Goal: Communication & Community: Answer question/provide support

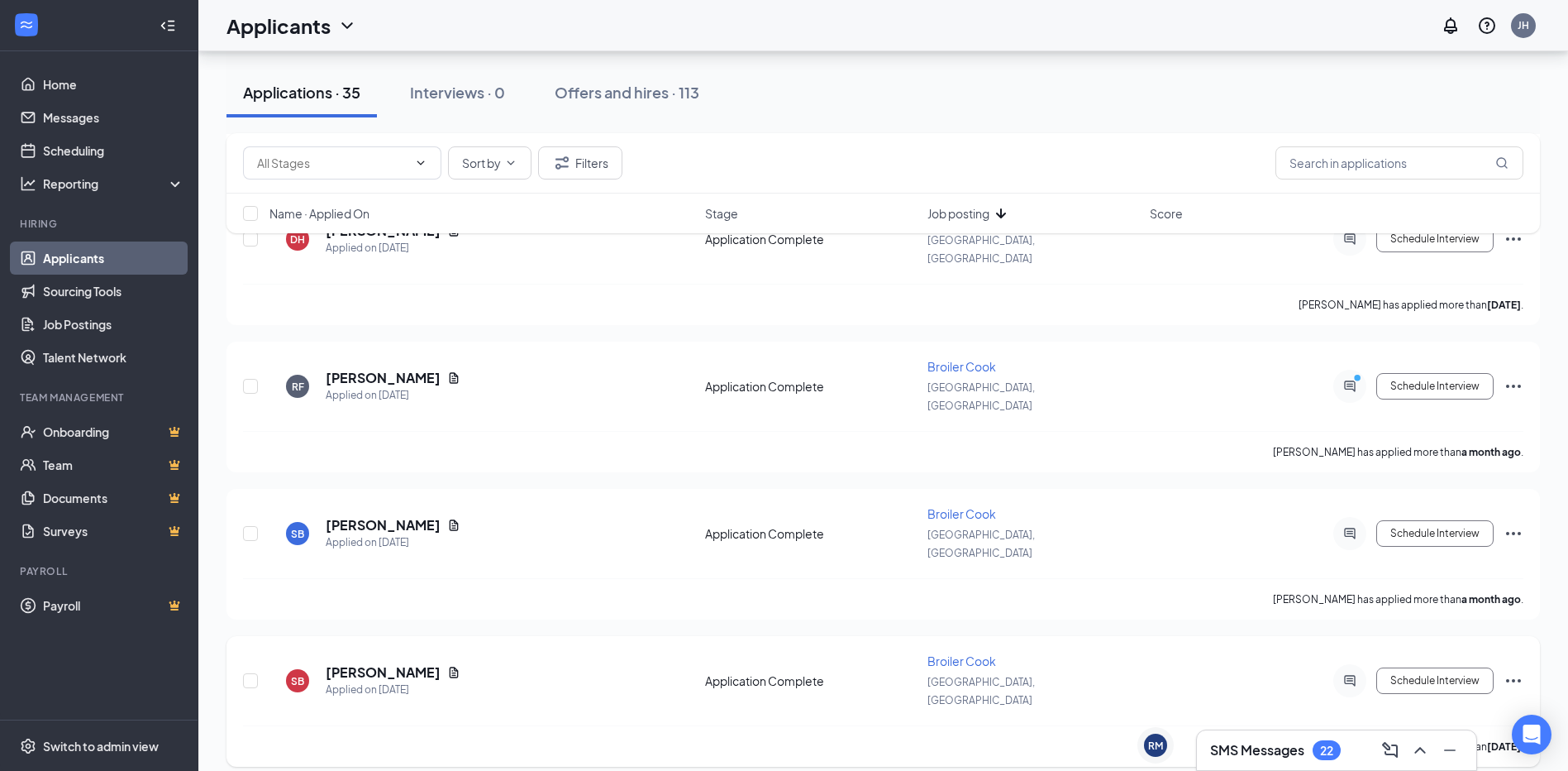
scroll to position [1637, 0]
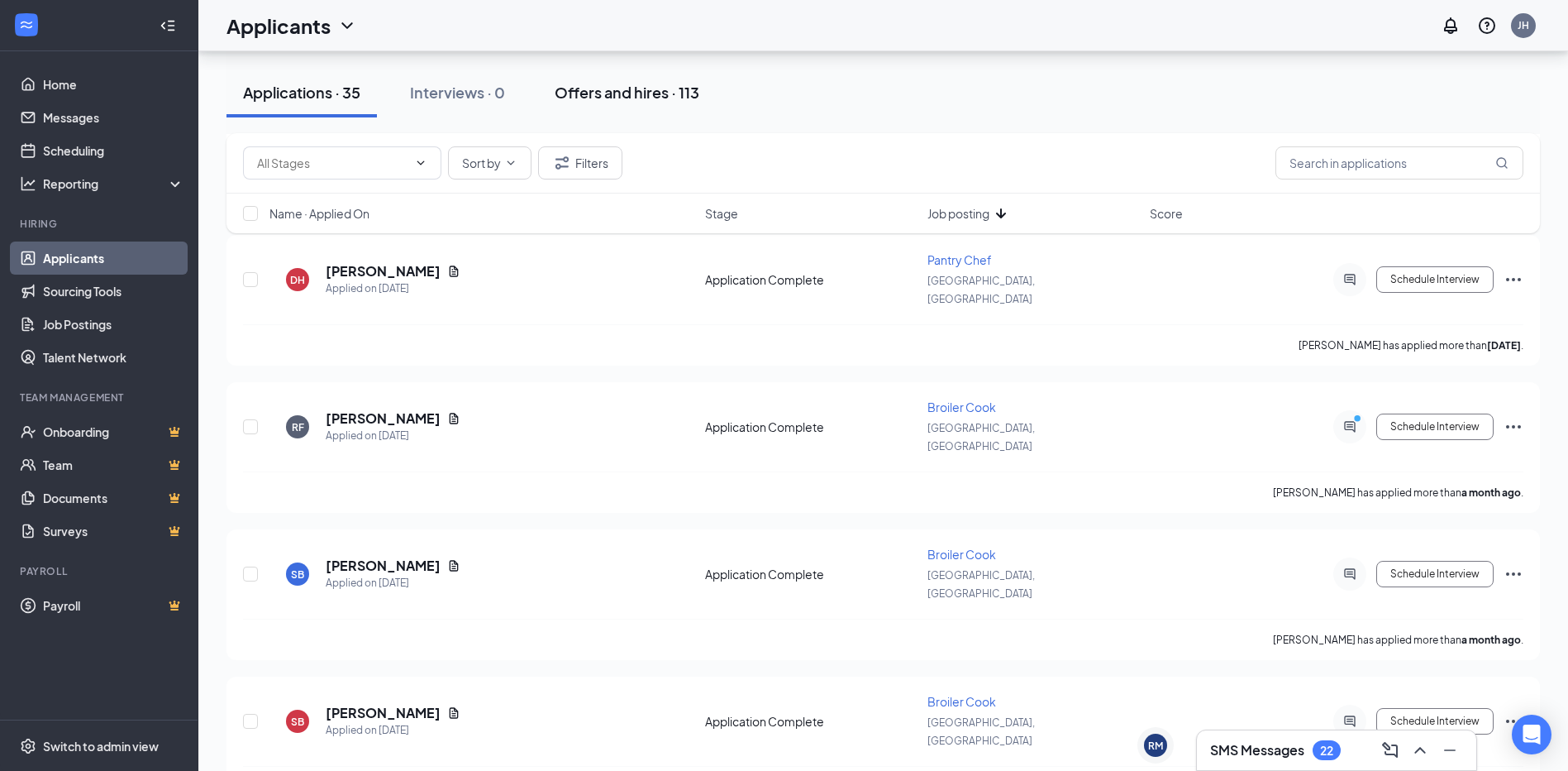
click at [618, 73] on button "Offers and hires · 113" at bounding box center [626, 92] width 177 height 50
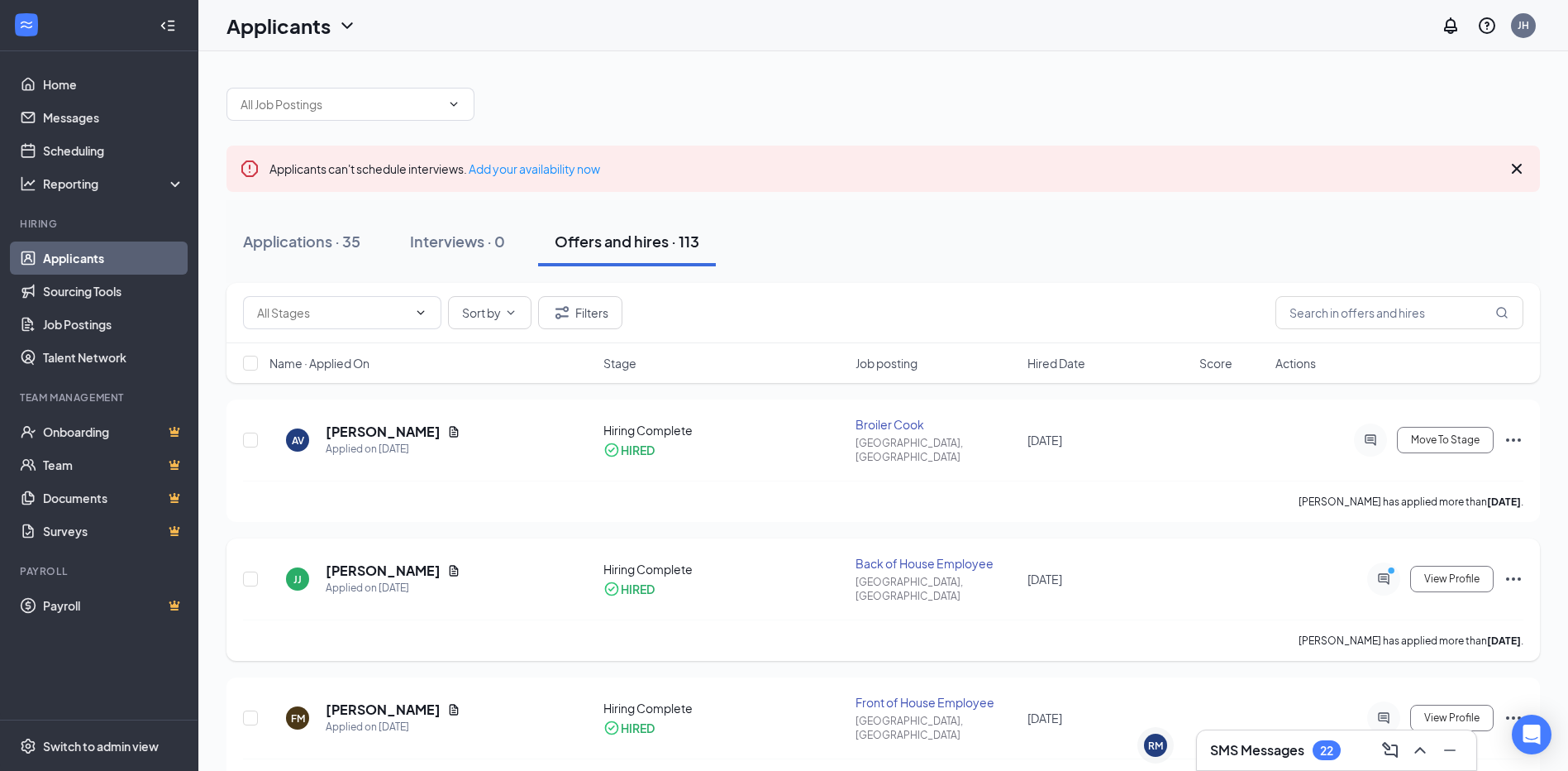
click at [1516, 569] on icon "Ellipses" at bounding box center [1514, 578] width 20 height 20
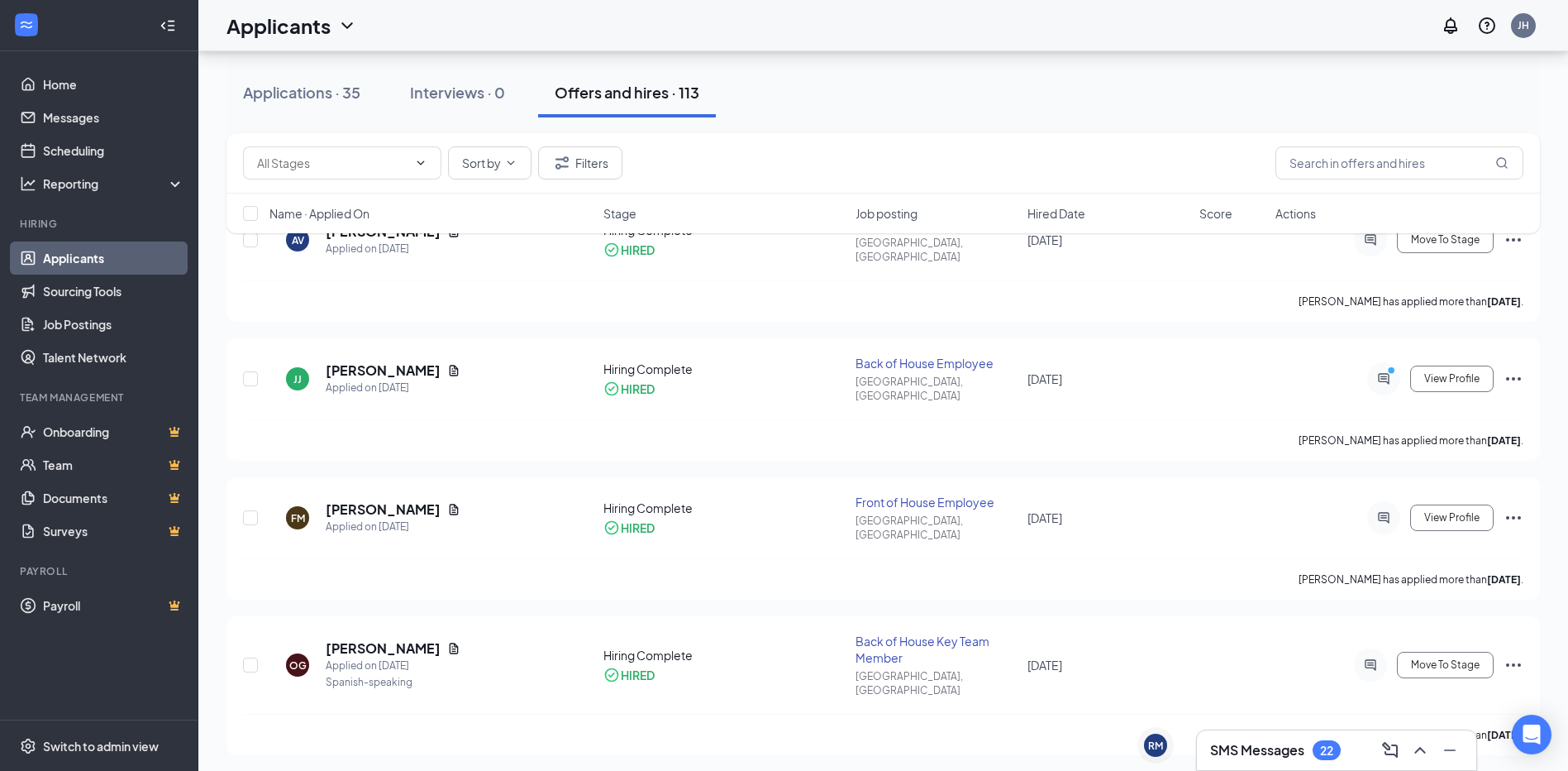
scroll to position [250, 0]
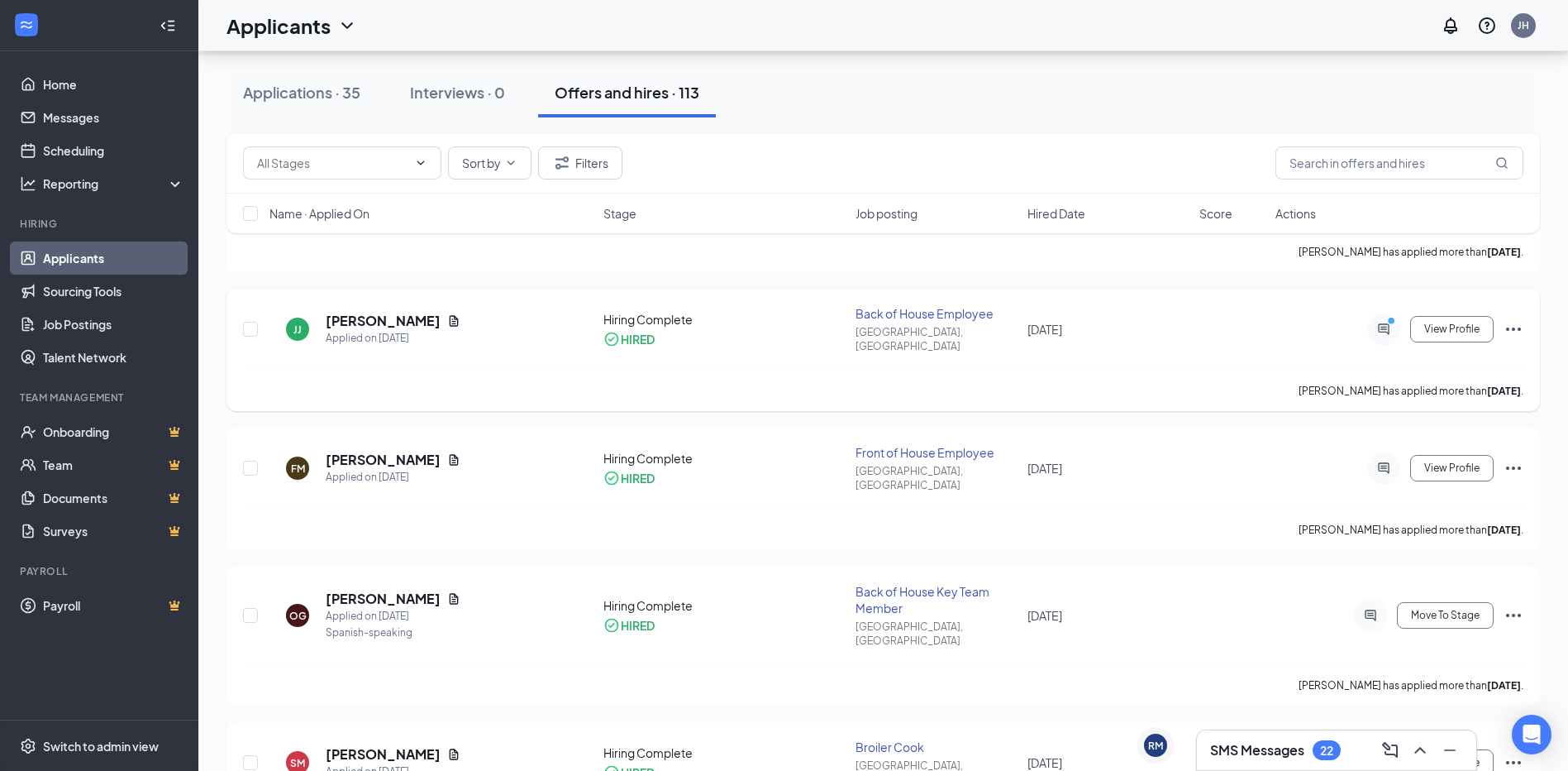
click at [1519, 319] on icon "Ellipses" at bounding box center [1514, 329] width 20 height 20
click at [1277, 758] on h3 "SMS Messages" at bounding box center [1257, 749] width 94 height 18
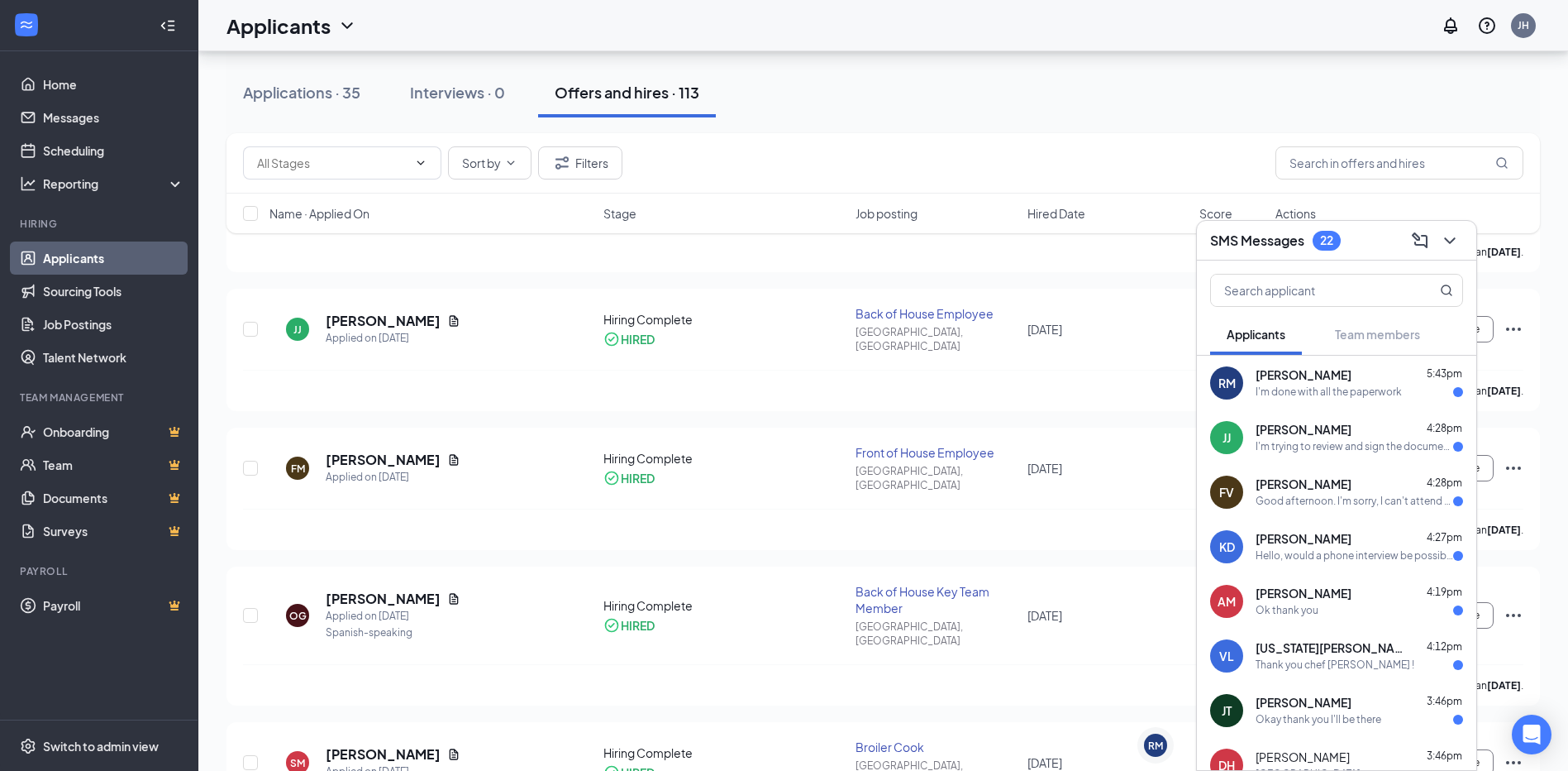
click at [1325, 439] on div "[PERSON_NAME] 4:28pm I'm trying to review and sign the documents you sent me, t…" at bounding box center [1360, 438] width 208 height 32
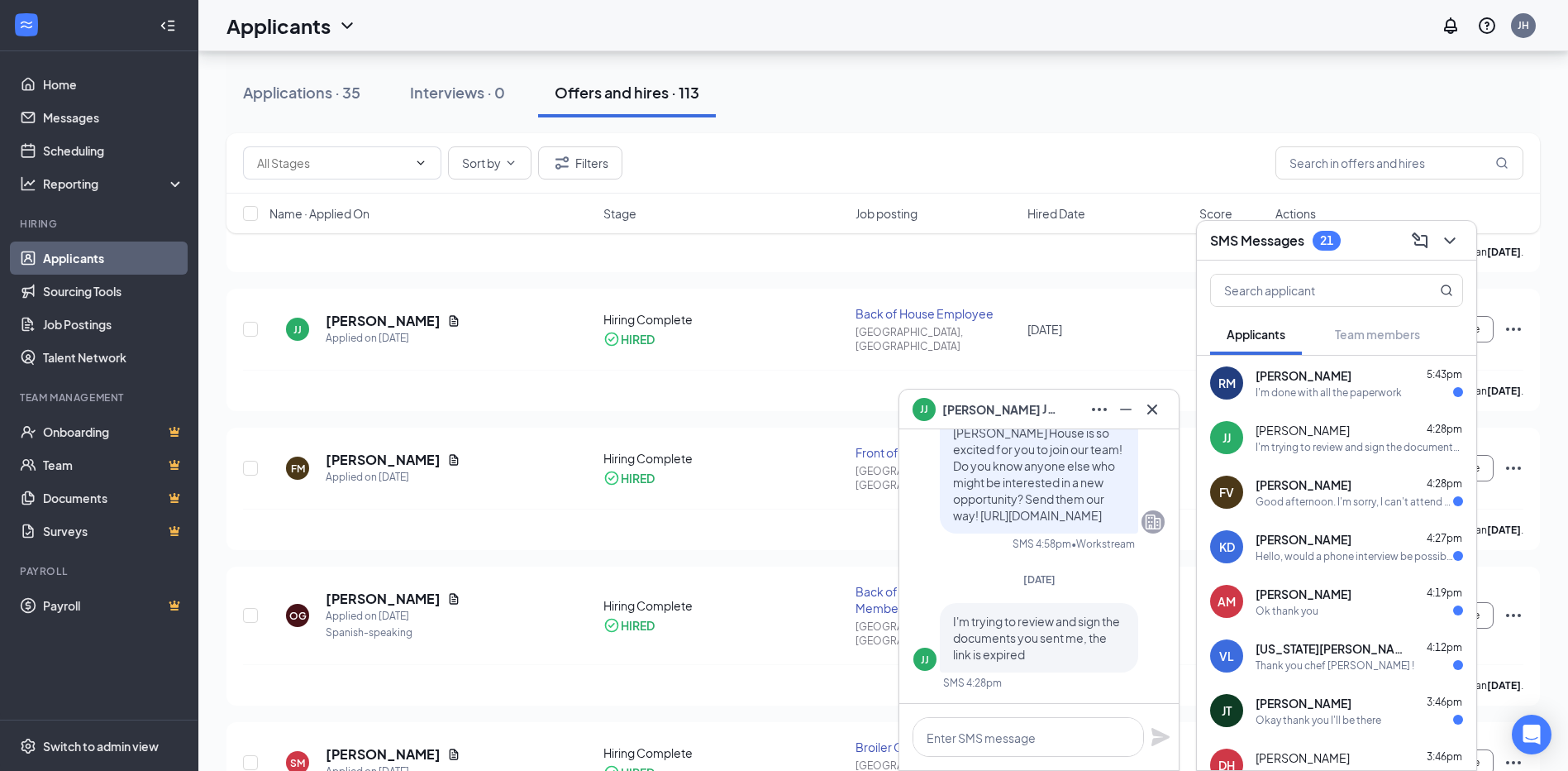
click at [1444, 229] on button at bounding box center [1450, 240] width 26 height 26
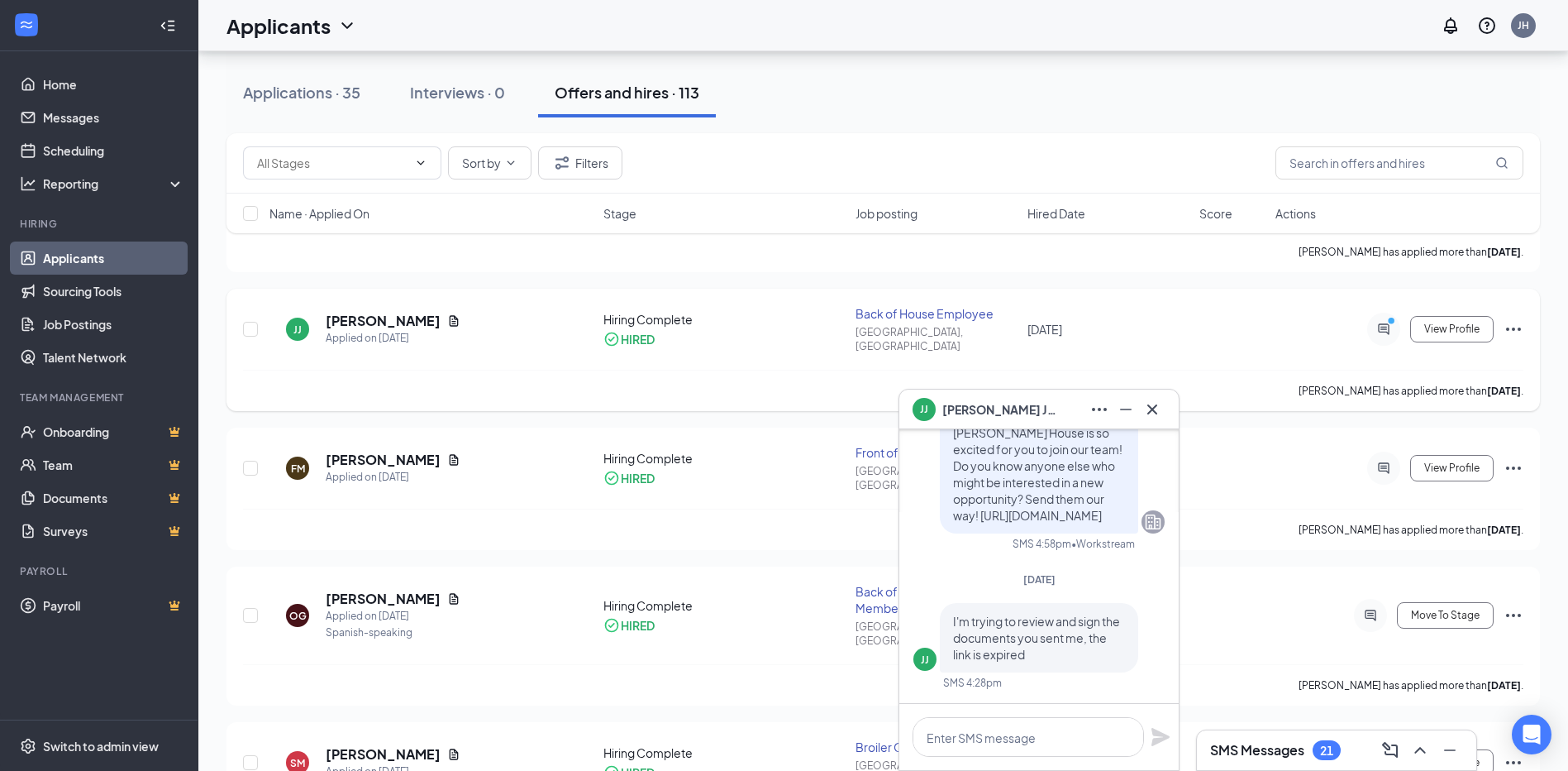
click at [1518, 319] on icon "Ellipses" at bounding box center [1514, 329] width 20 height 20
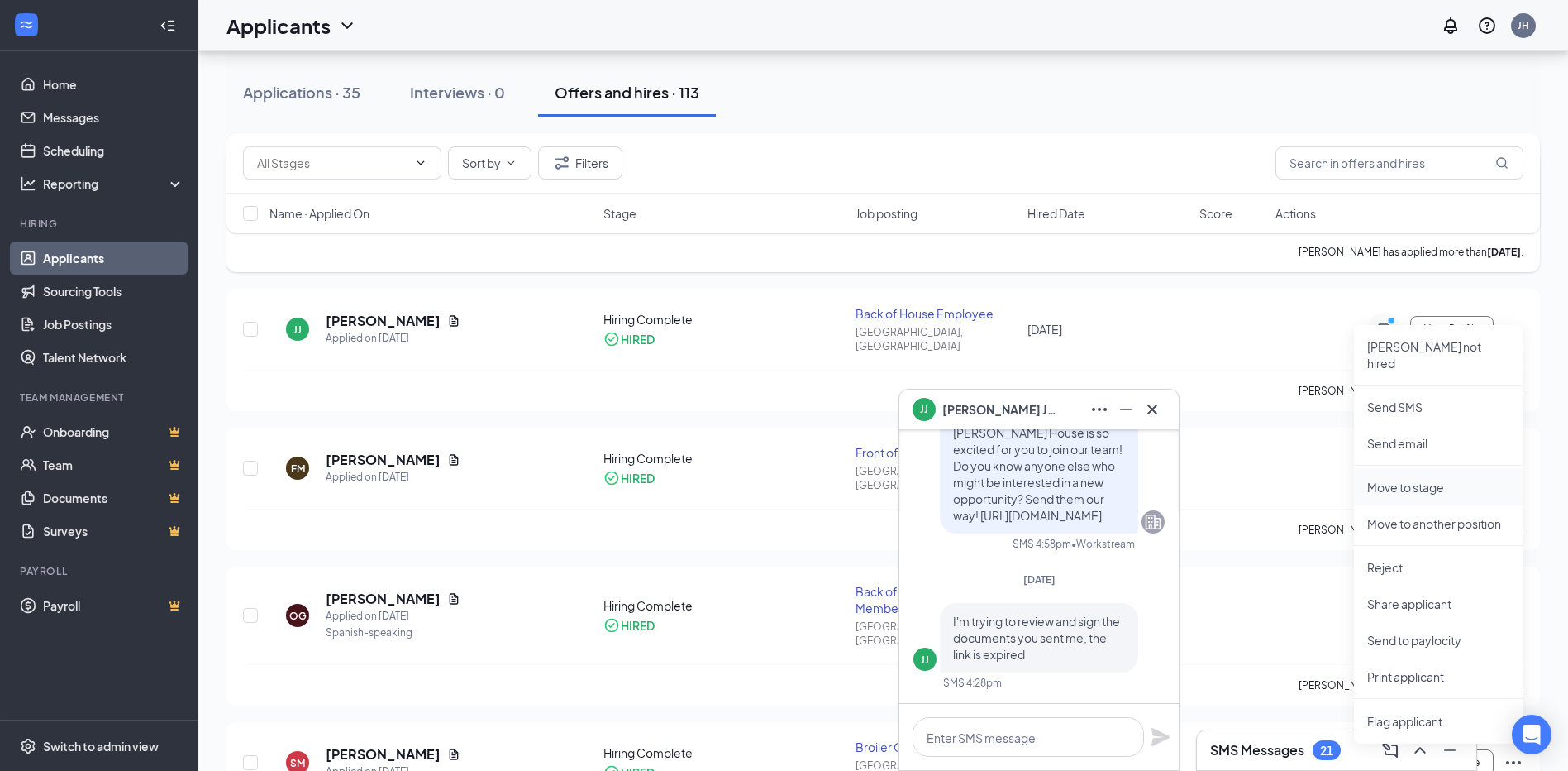
click at [1404, 479] on p "Move to stage" at bounding box center [1437, 487] width 142 height 17
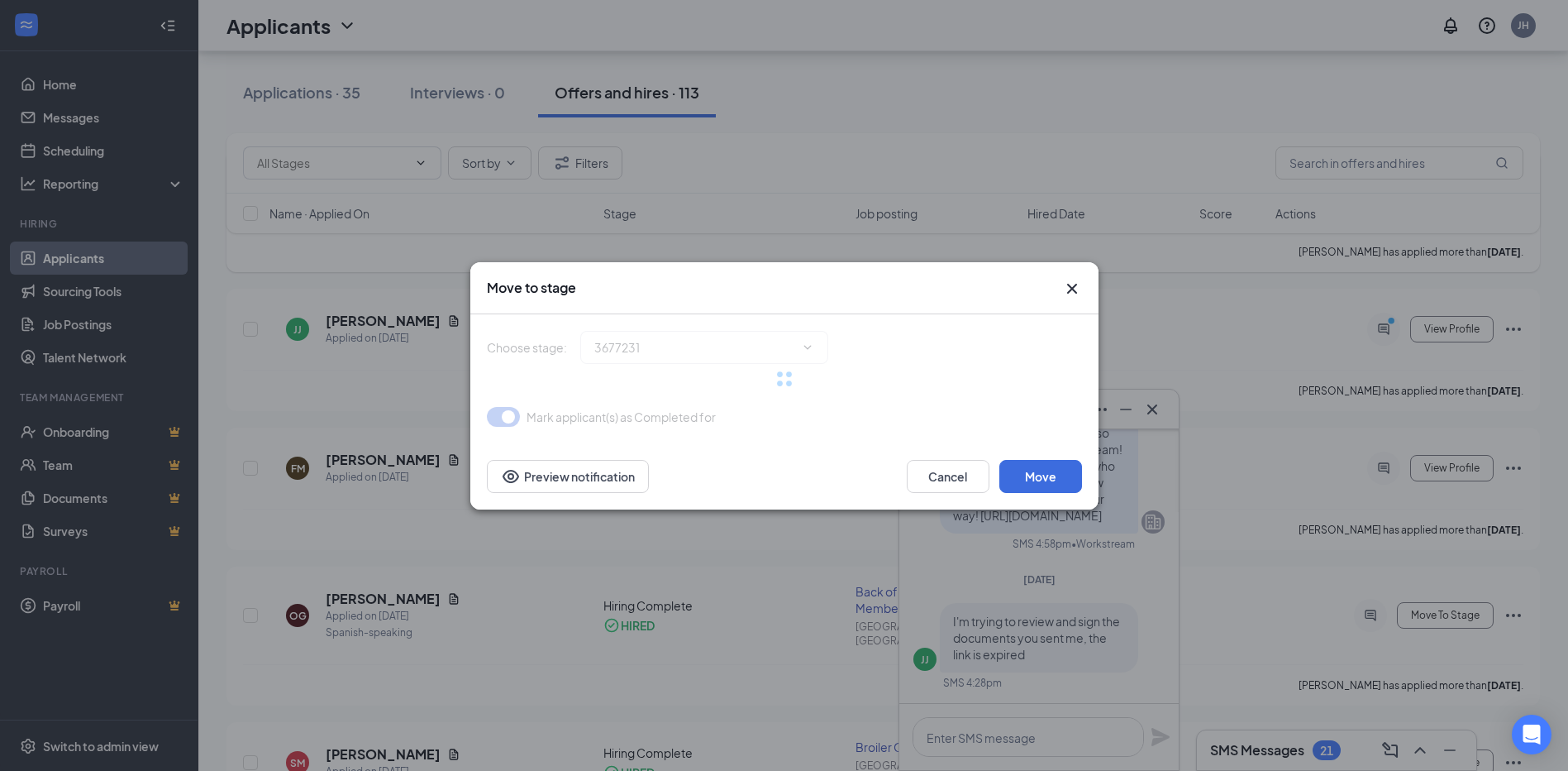
type input "Hiring Complete (current stage)"
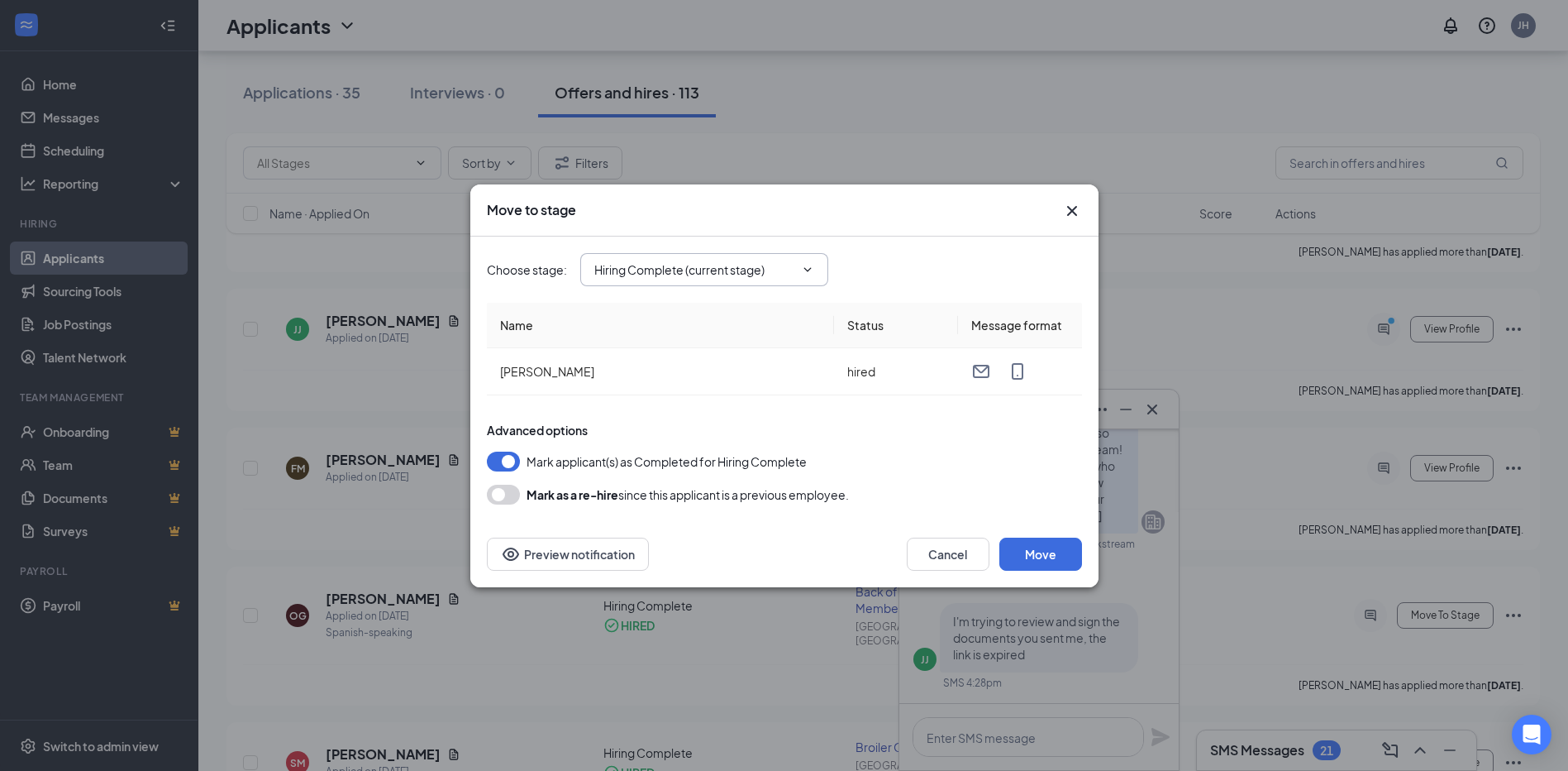
click at [813, 267] on icon "ChevronDown" at bounding box center [807, 270] width 13 height 13
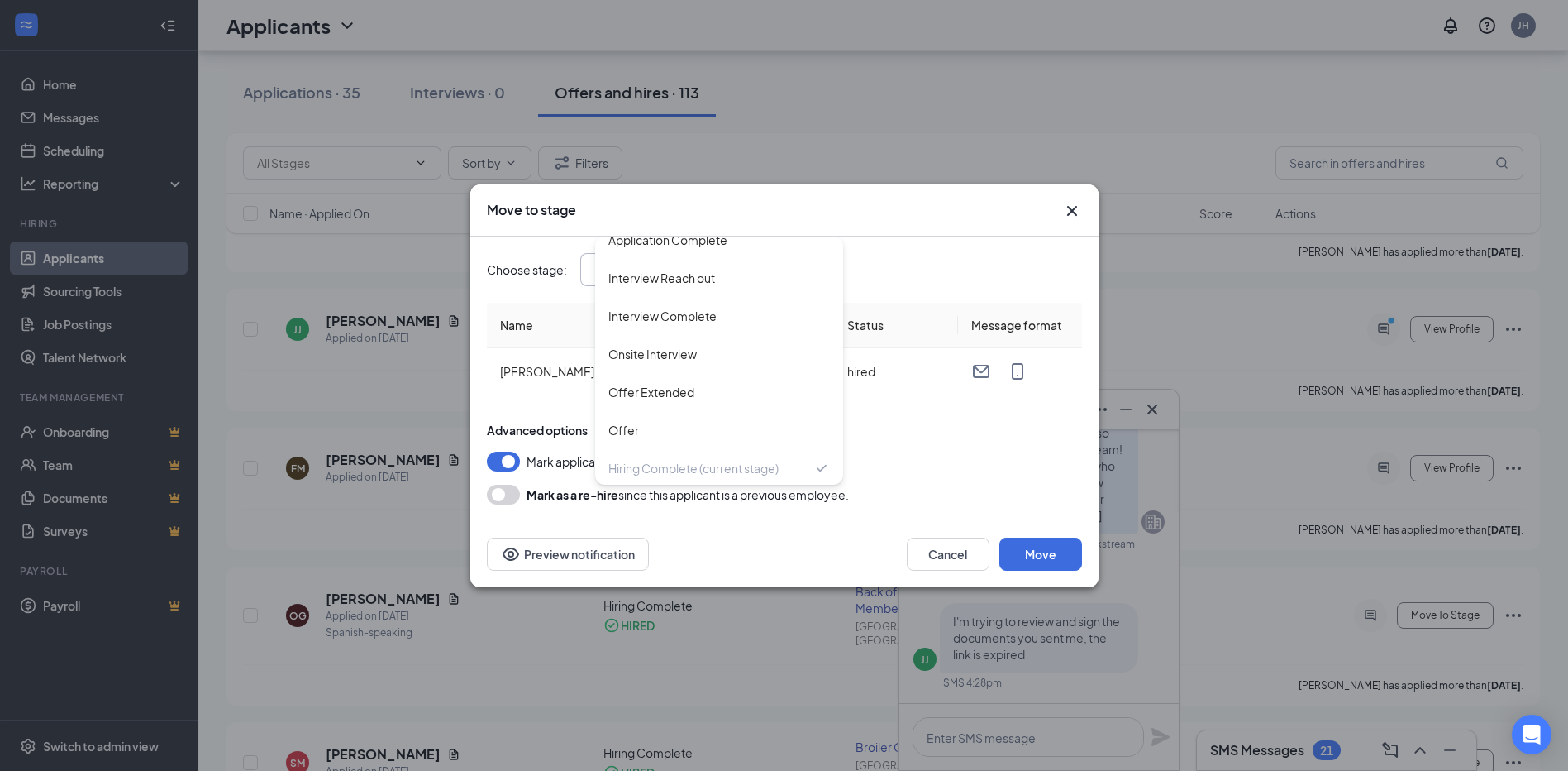
scroll to position [56, 0]
click at [881, 261] on div "Choose stage : Hiring Complete (current stage) Application Application Complete…" at bounding box center [785, 269] width 595 height 33
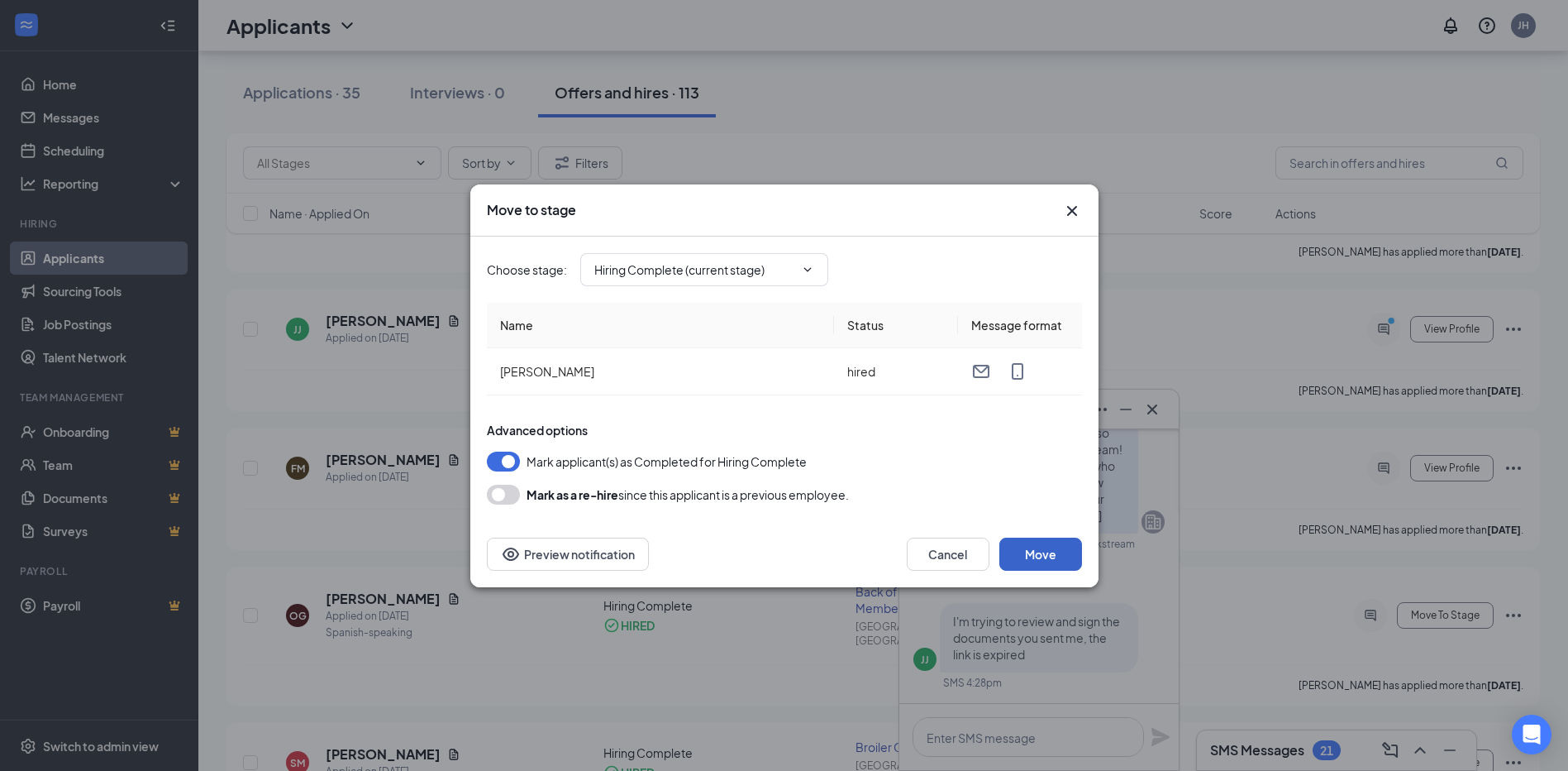
click at [1058, 555] on button "Move" at bounding box center [1041, 553] width 83 height 33
click at [810, 270] on icon "ChevronDown" at bounding box center [807, 270] width 13 height 13
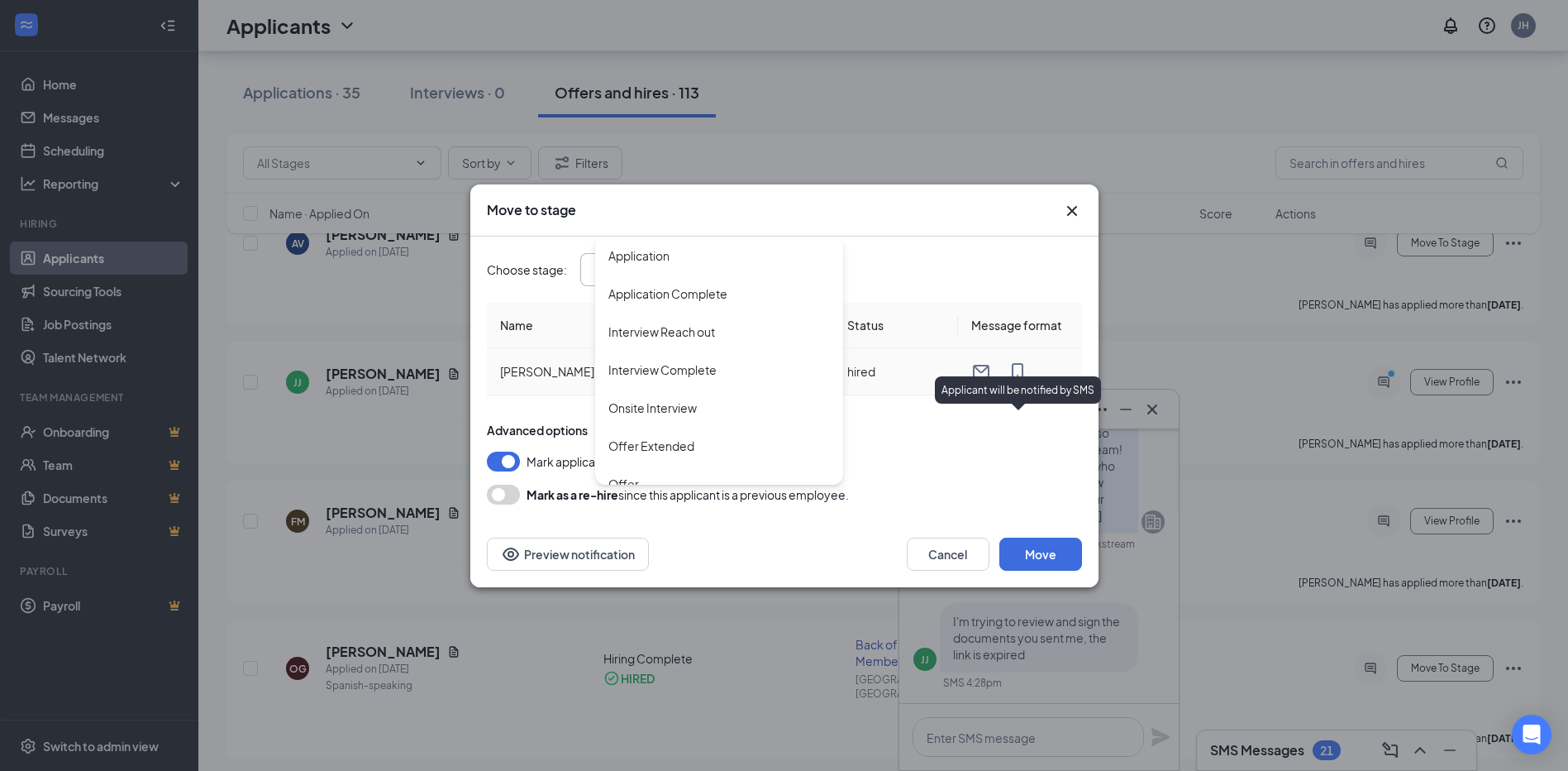
scroll to position [167, 0]
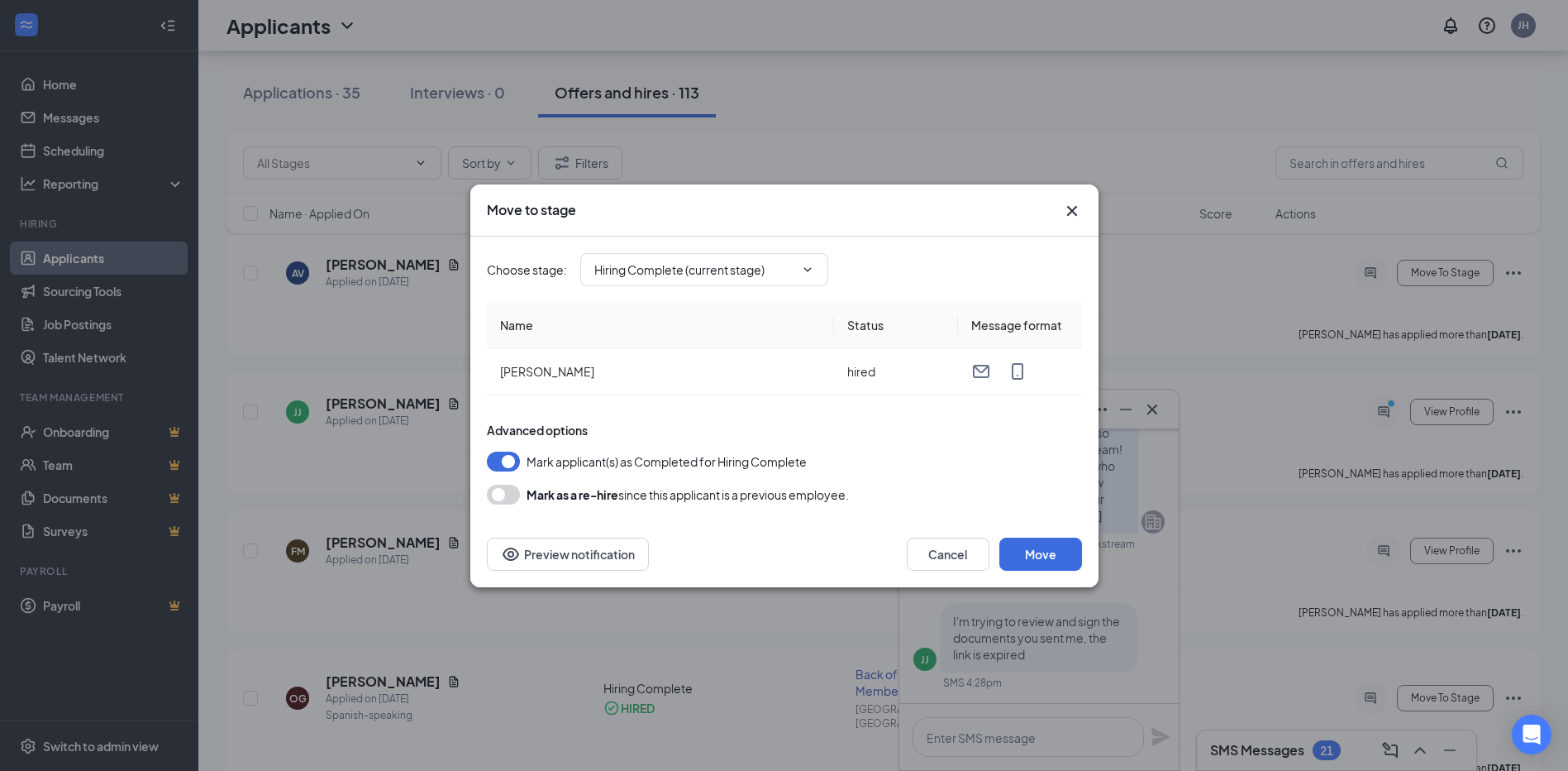
click at [1077, 206] on icon "Cross" at bounding box center [1071, 210] width 20 height 20
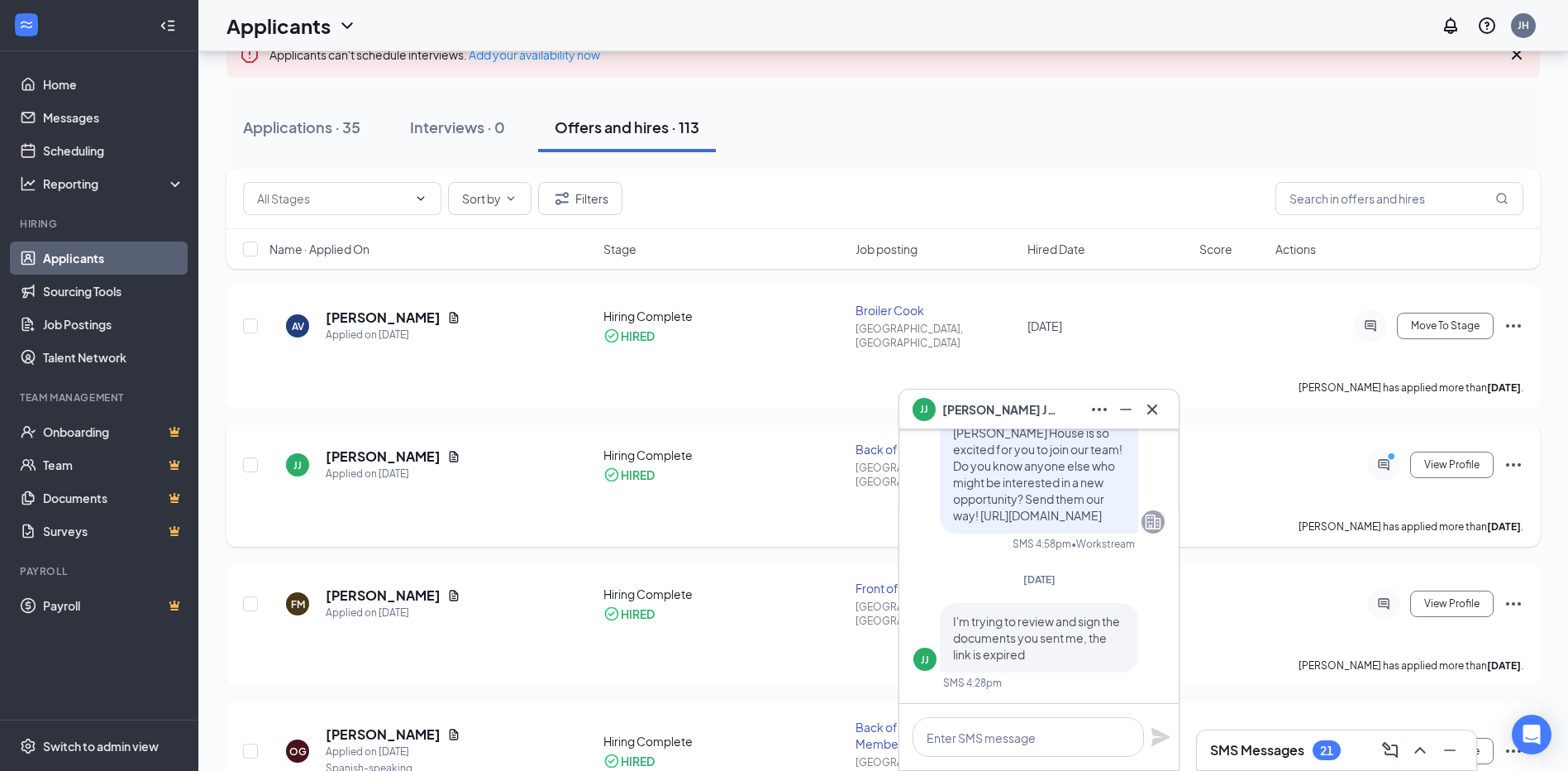
scroll to position [85, 0]
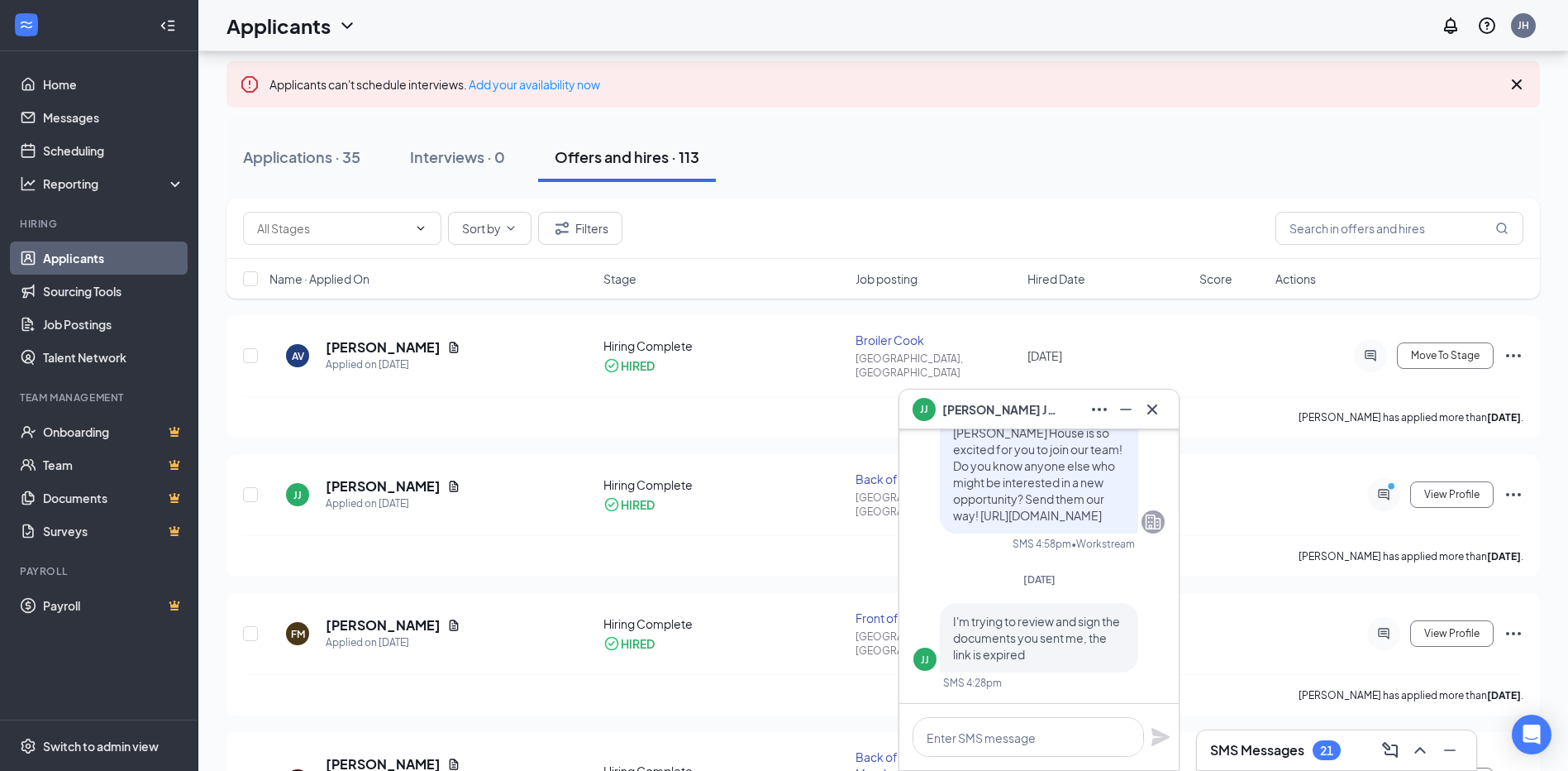
click at [1225, 754] on h3 "SMS Messages" at bounding box center [1257, 749] width 94 height 18
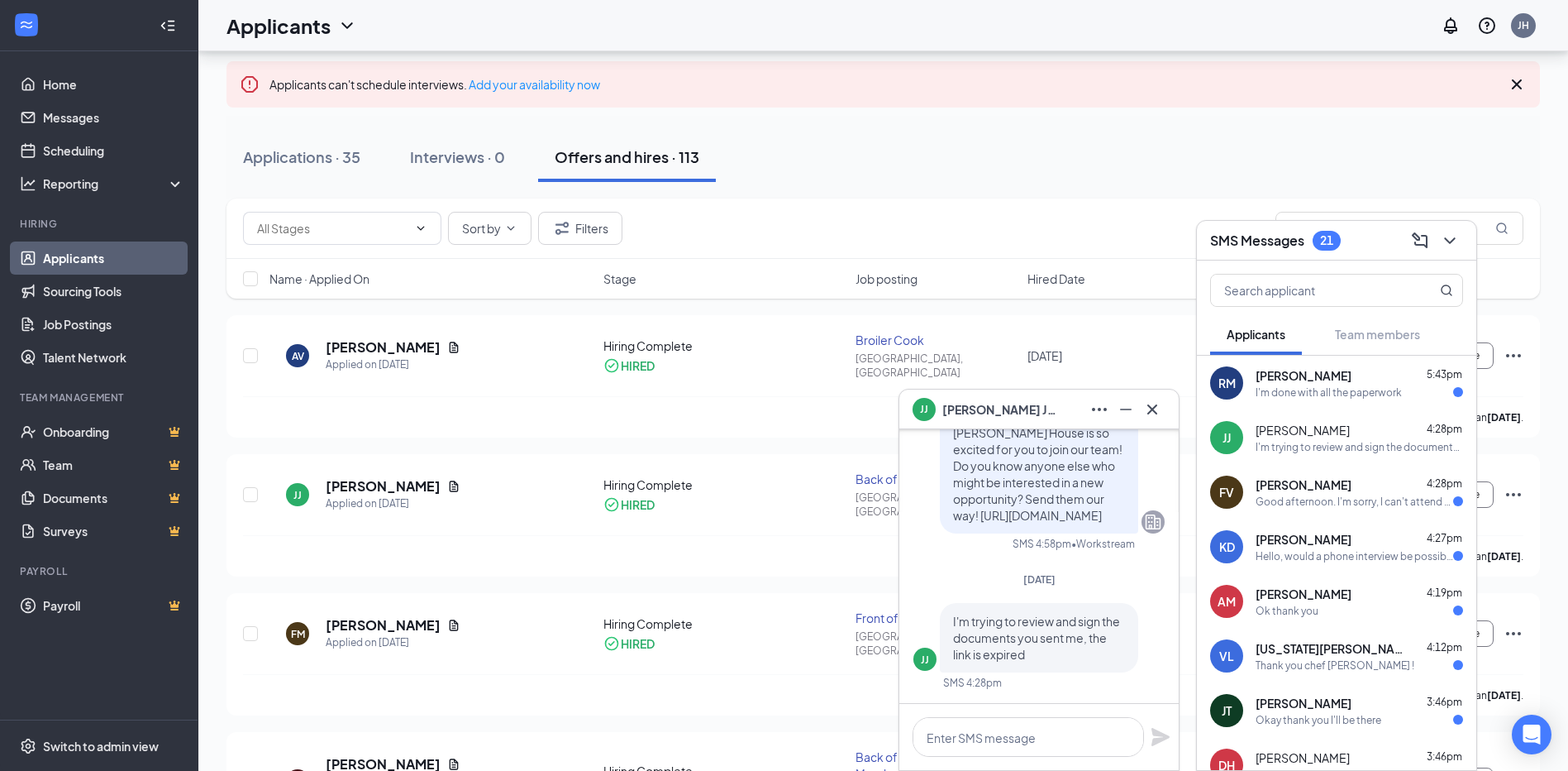
click at [1261, 391] on div "I'm done with all the paperwork" at bounding box center [1330, 392] width 146 height 14
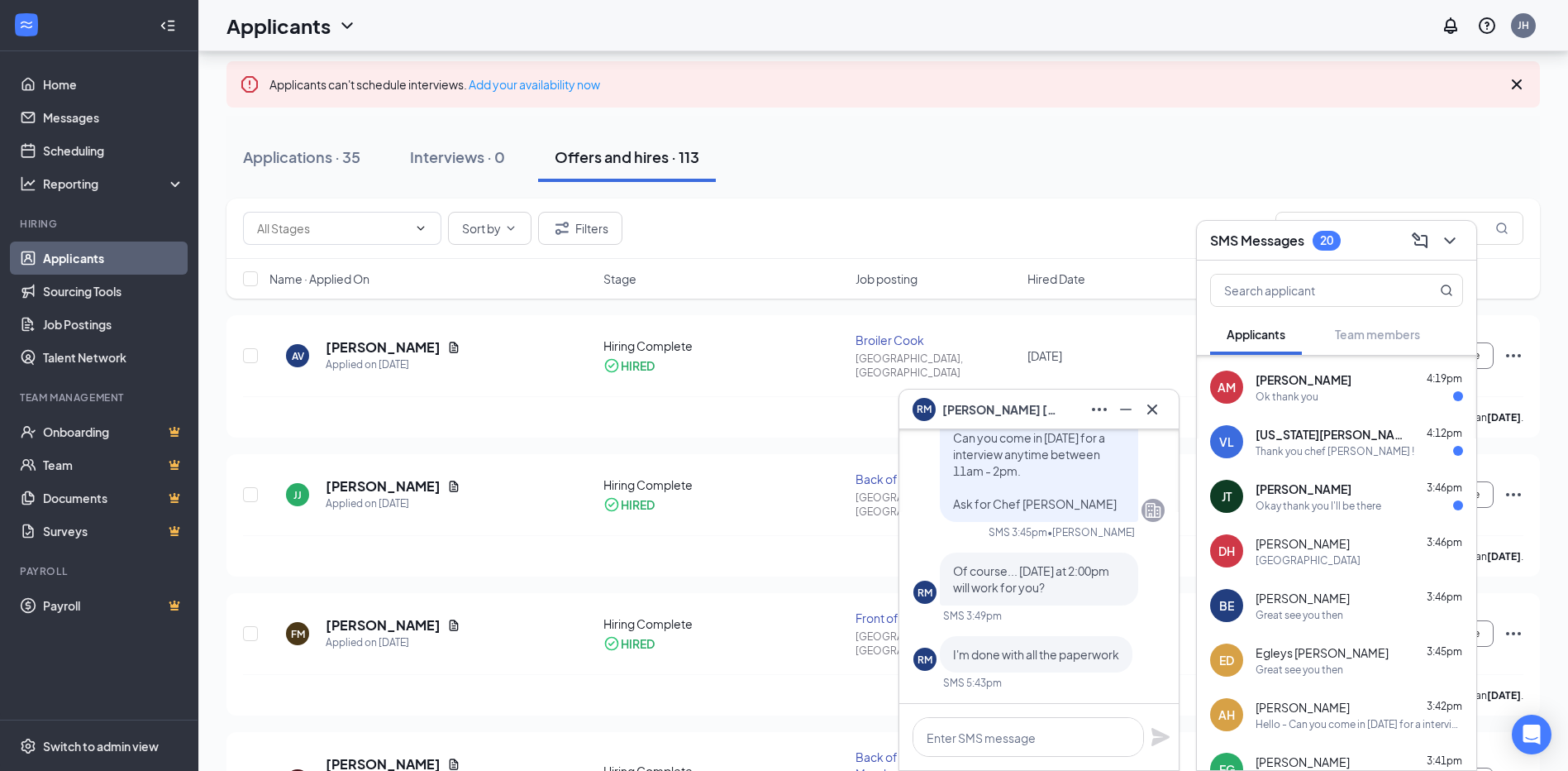
scroll to position [577, 0]
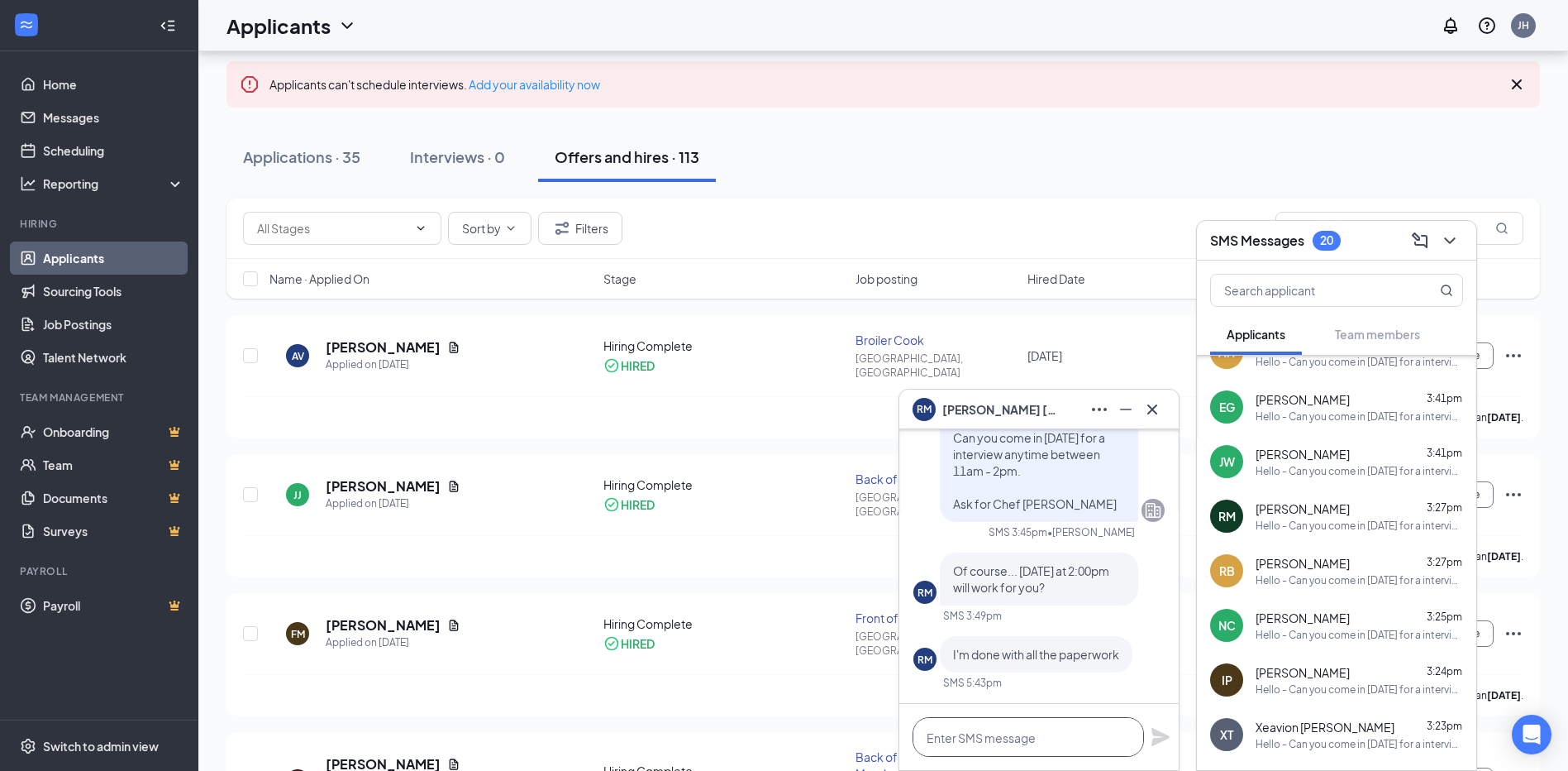
click at [979, 745] on textarea at bounding box center [1028, 736] width 232 height 39
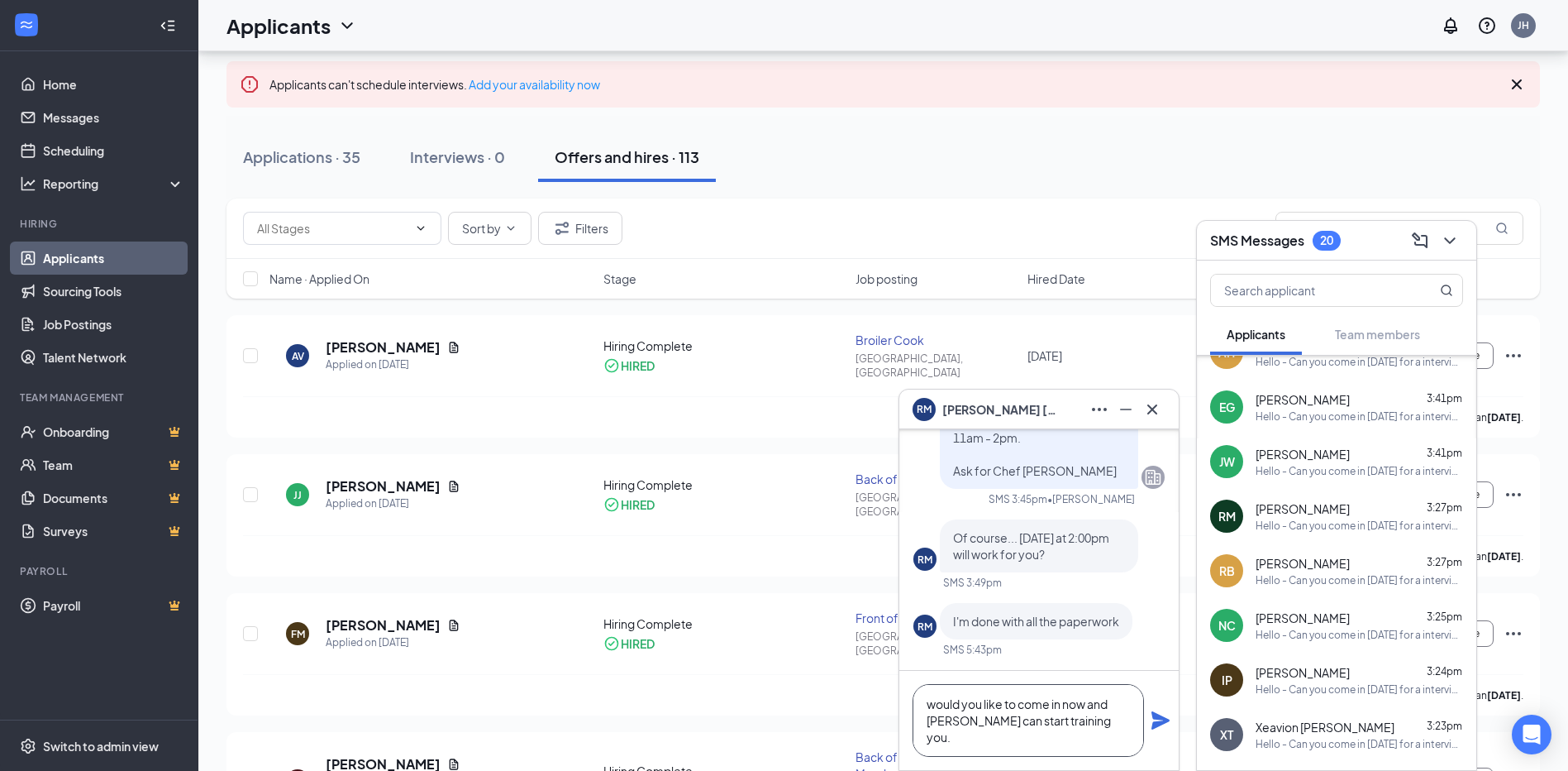
type textarea "would you like to come in now and [PERSON_NAME] can start training you."
click at [1161, 731] on div "would you like to come in now and [PERSON_NAME] can start training you." at bounding box center [1039, 720] width 280 height 100
drag, startPoint x: 1160, startPoint y: 706, endPoint x: 1164, endPoint y: 715, distance: 9.8
click at [1163, 712] on div "would you like to come in now and [PERSON_NAME] can start training you." at bounding box center [1039, 720] width 280 height 100
click at [1164, 717] on icon "Plane" at bounding box center [1161, 719] width 20 height 20
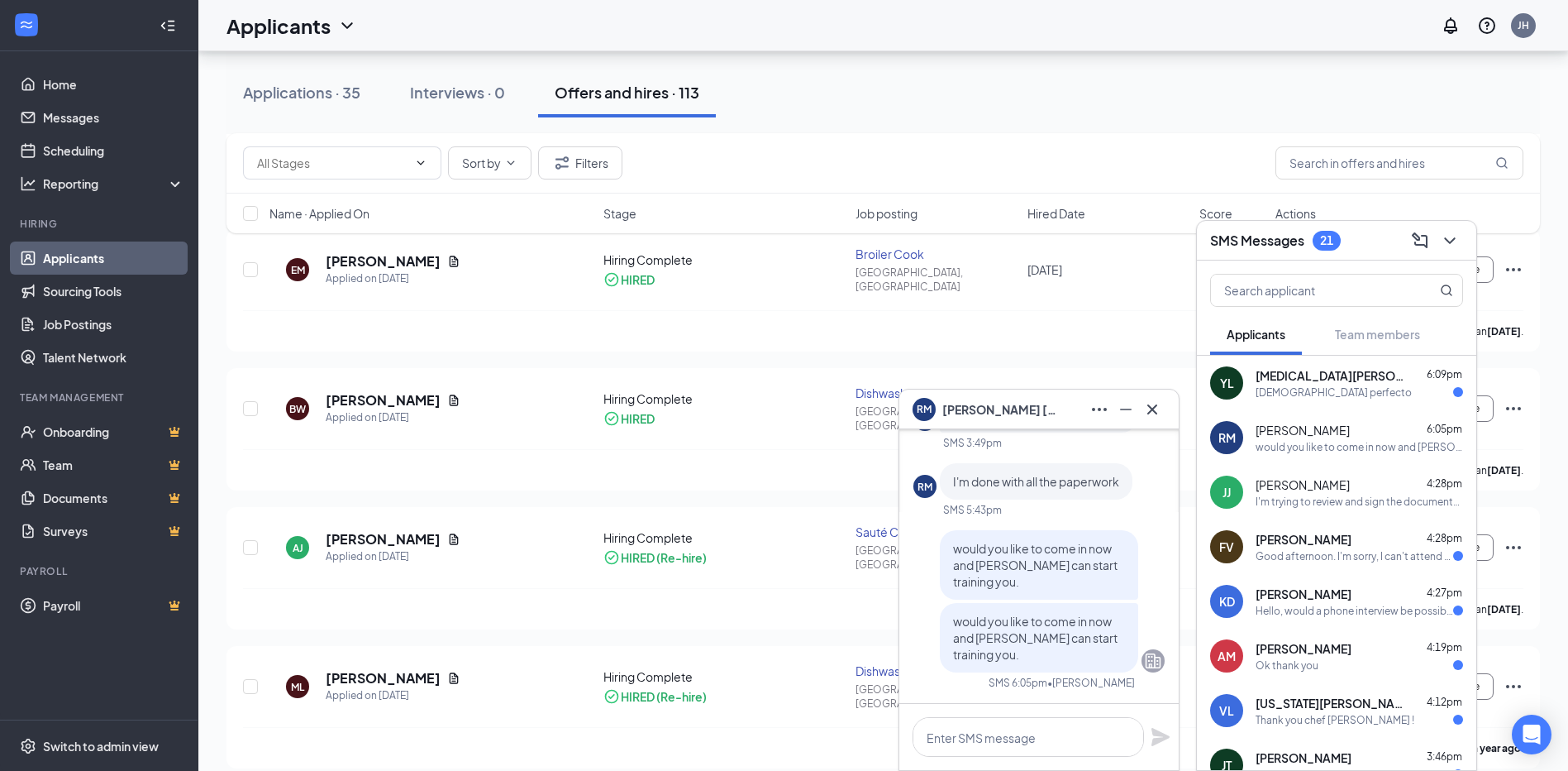
scroll to position [1573, 0]
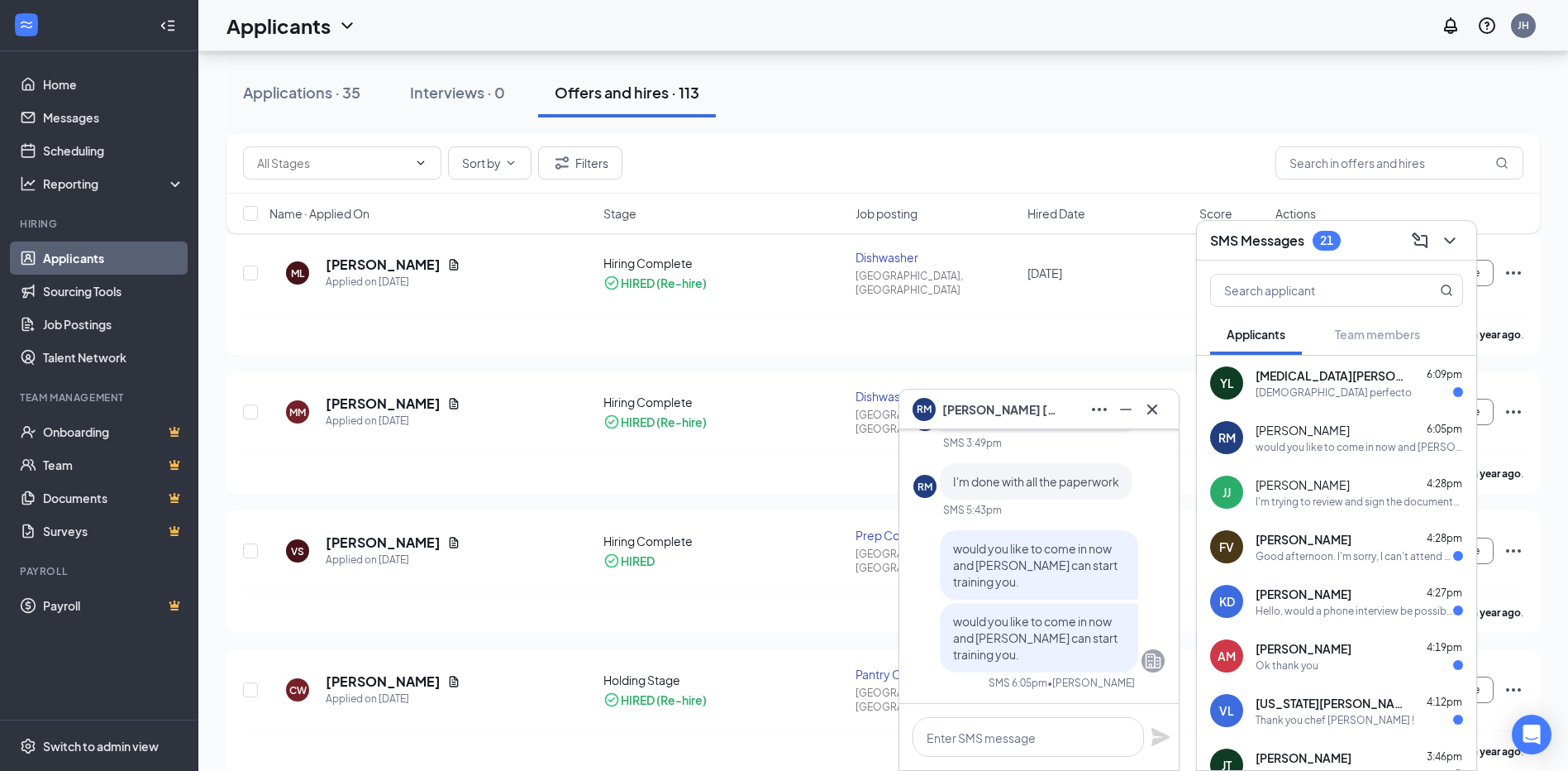
click at [1327, 491] on span "[PERSON_NAME]" at bounding box center [1303, 485] width 94 height 17
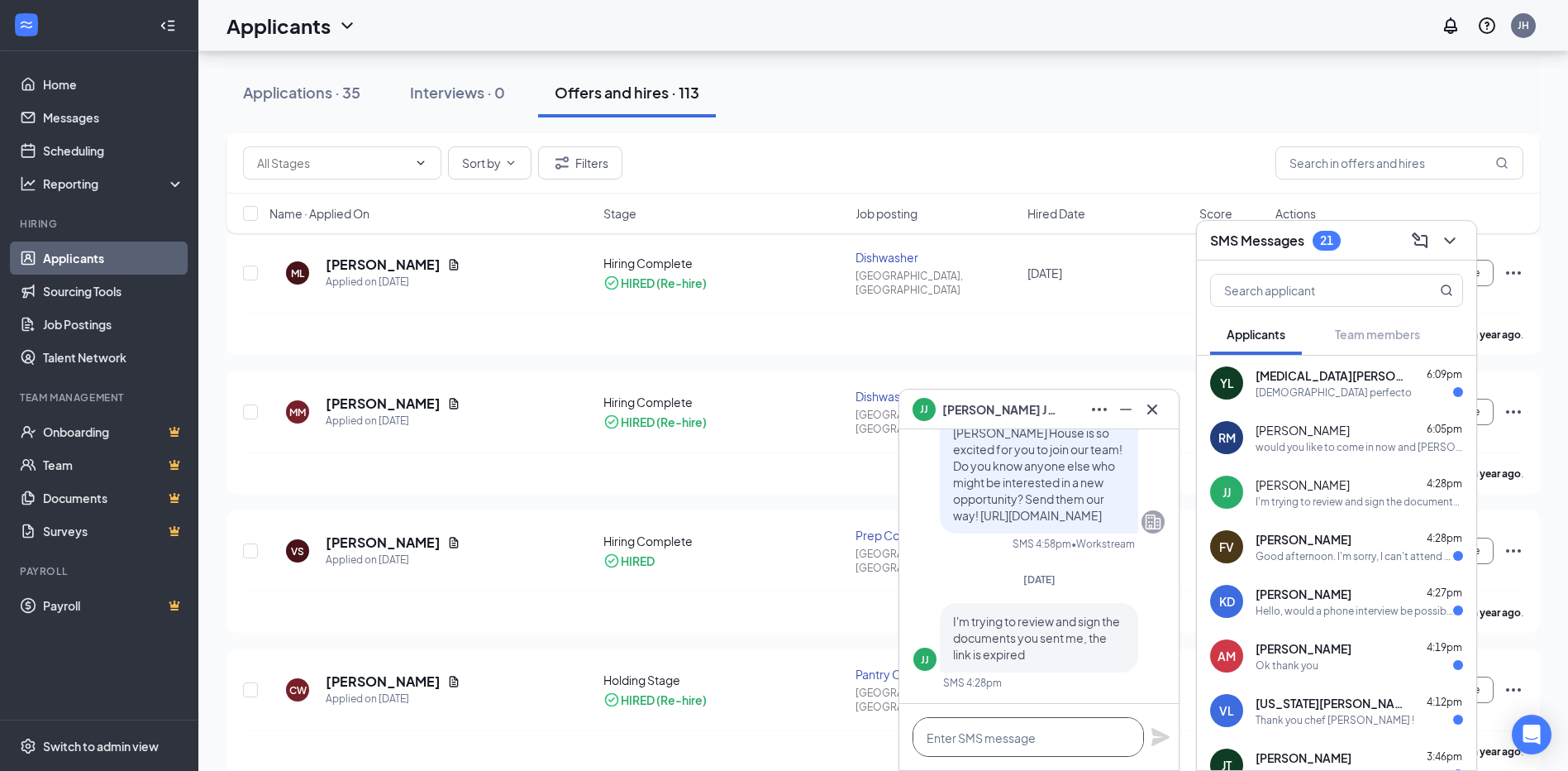
click at [1084, 745] on textarea at bounding box center [1028, 736] width 232 height 39
click at [1287, 380] on span "[PERSON_NAME]" at bounding box center [1304, 376] width 96 height 17
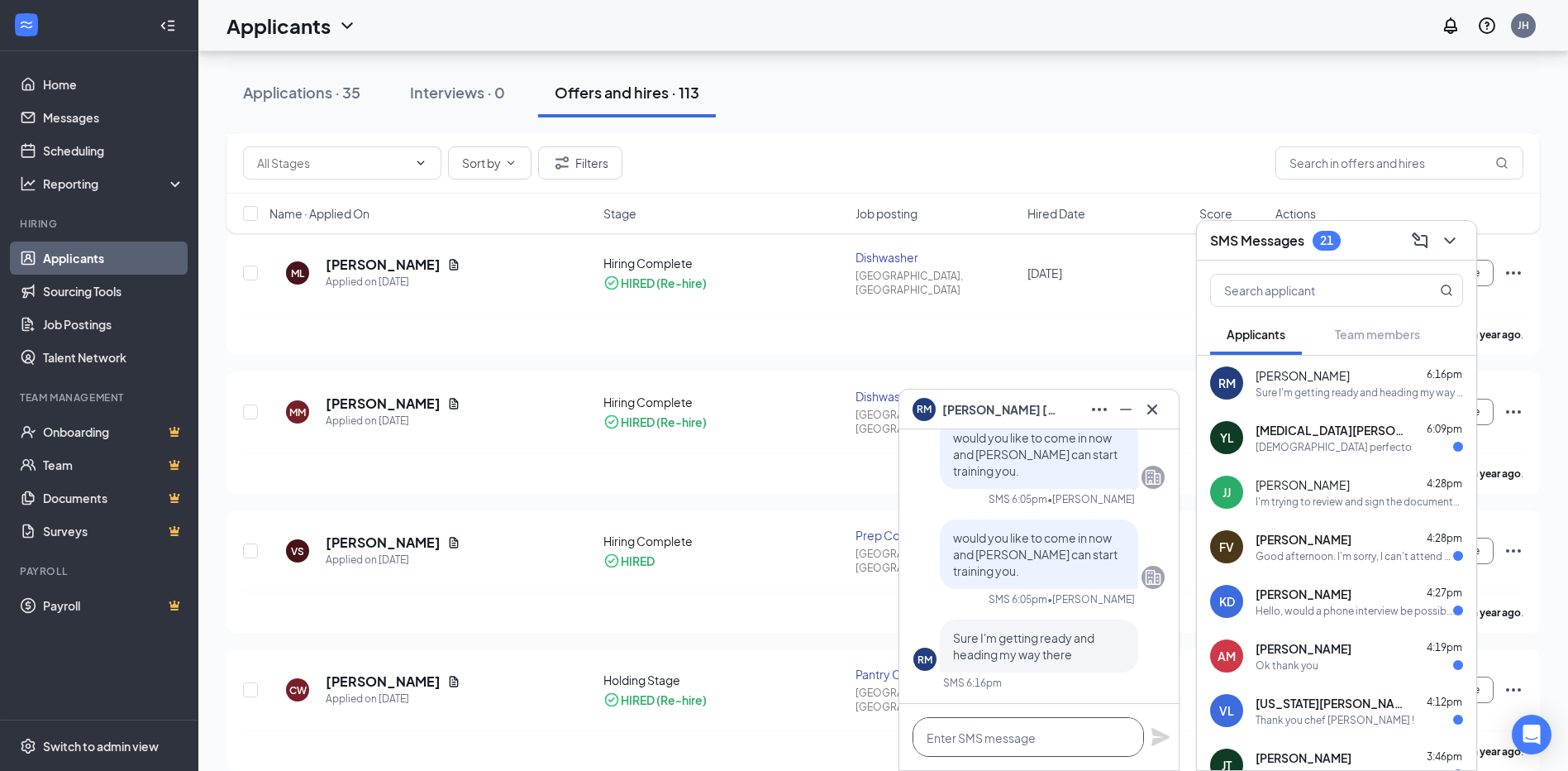
click at [1054, 744] on textarea at bounding box center [1028, 736] width 232 height 39
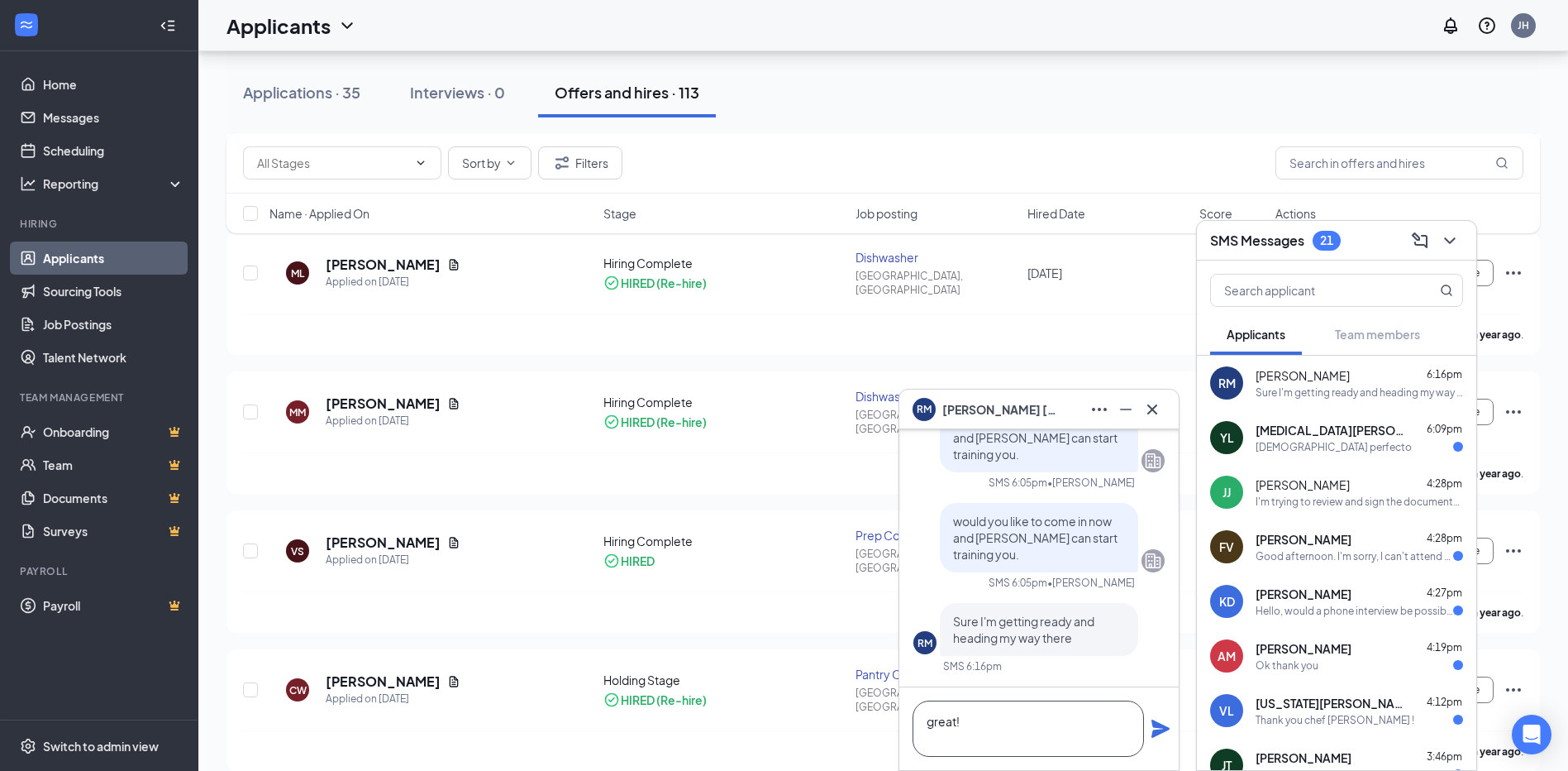
type textarea "great!"
click at [1155, 729] on icon "Plane" at bounding box center [1161, 728] width 20 height 20
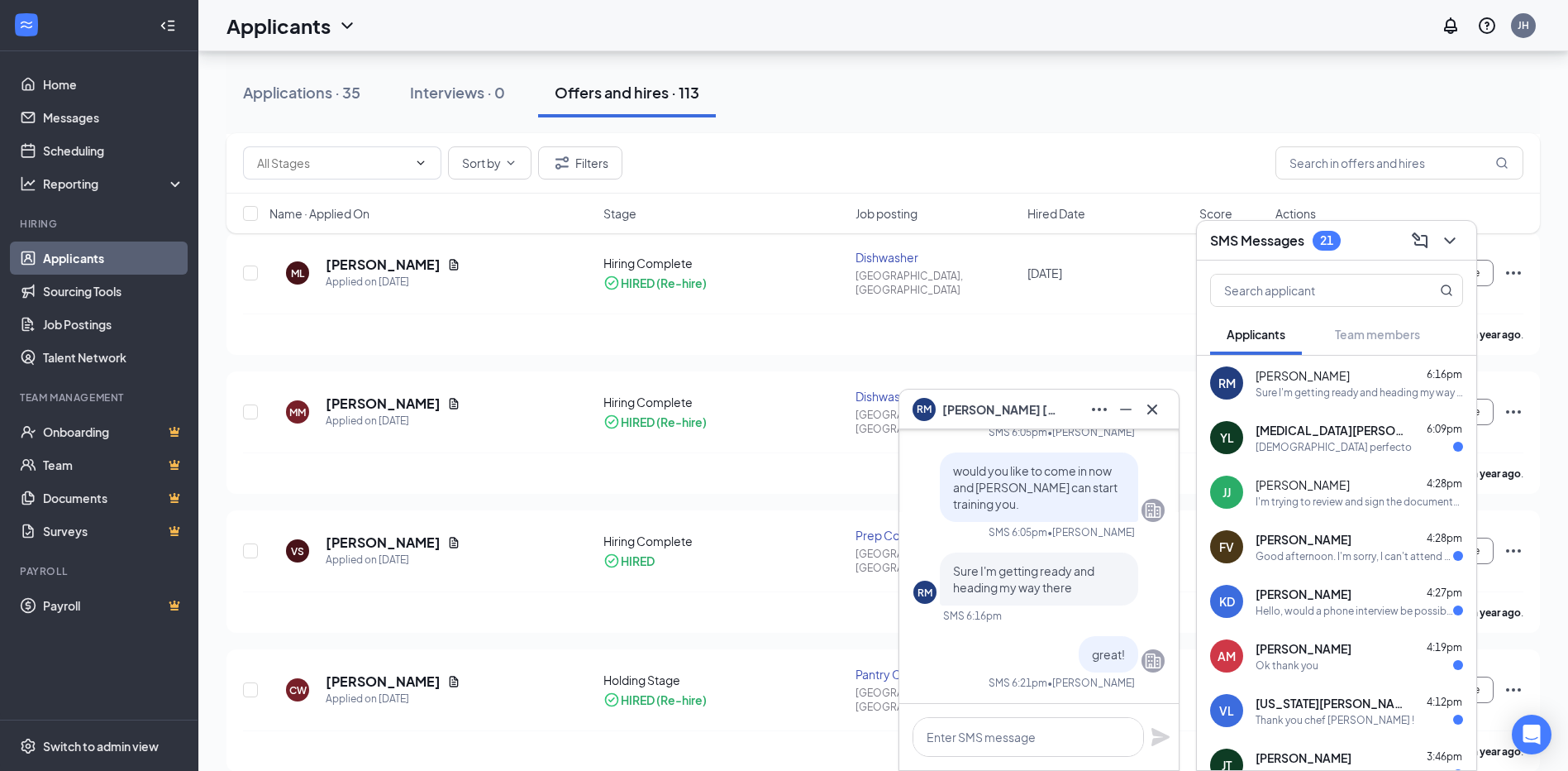
scroll to position [0, 0]
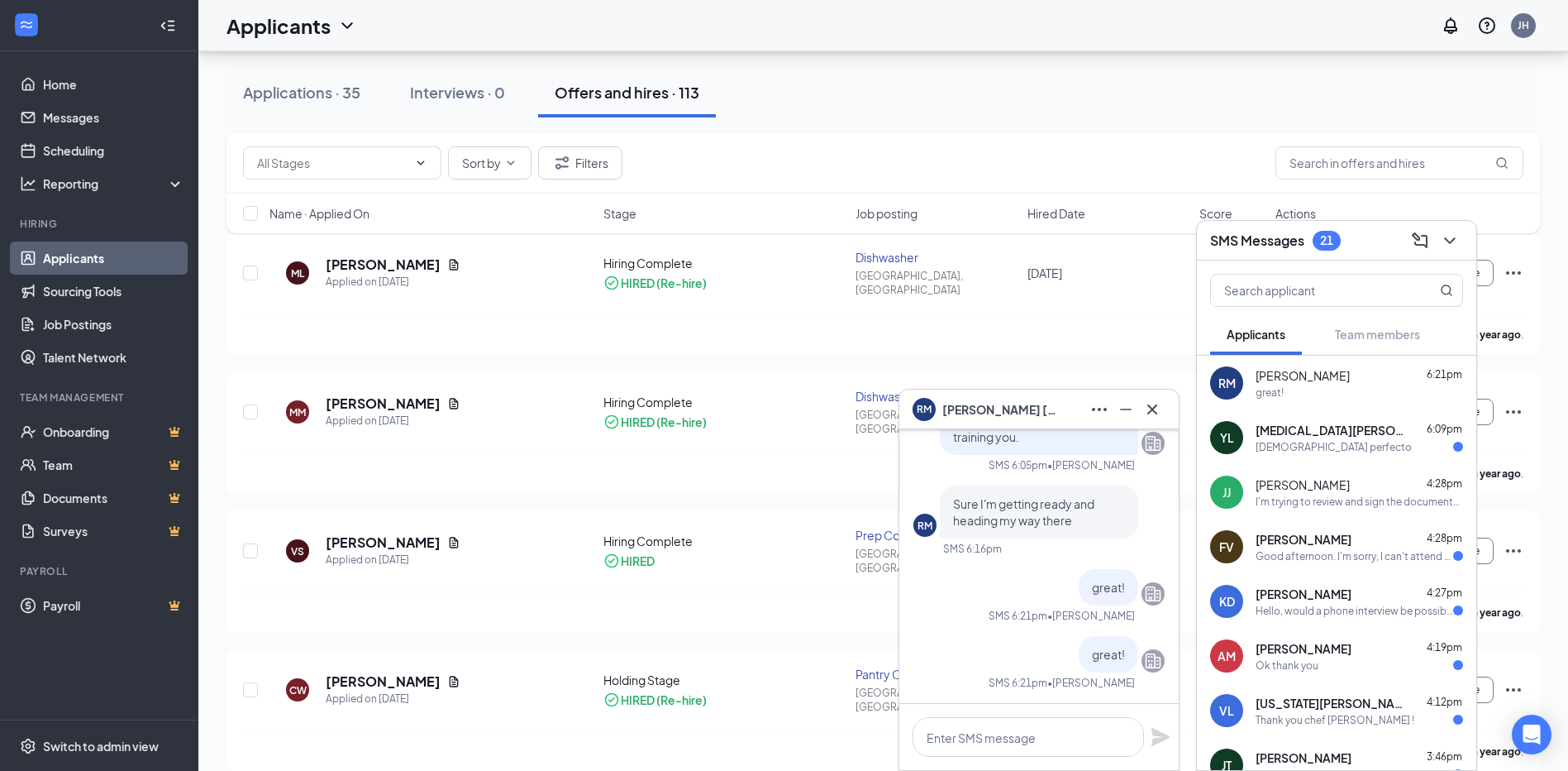
click at [1305, 498] on div "I'm trying to review and sign the documents you sent me, the link is expired" at bounding box center [1360, 501] width 208 height 14
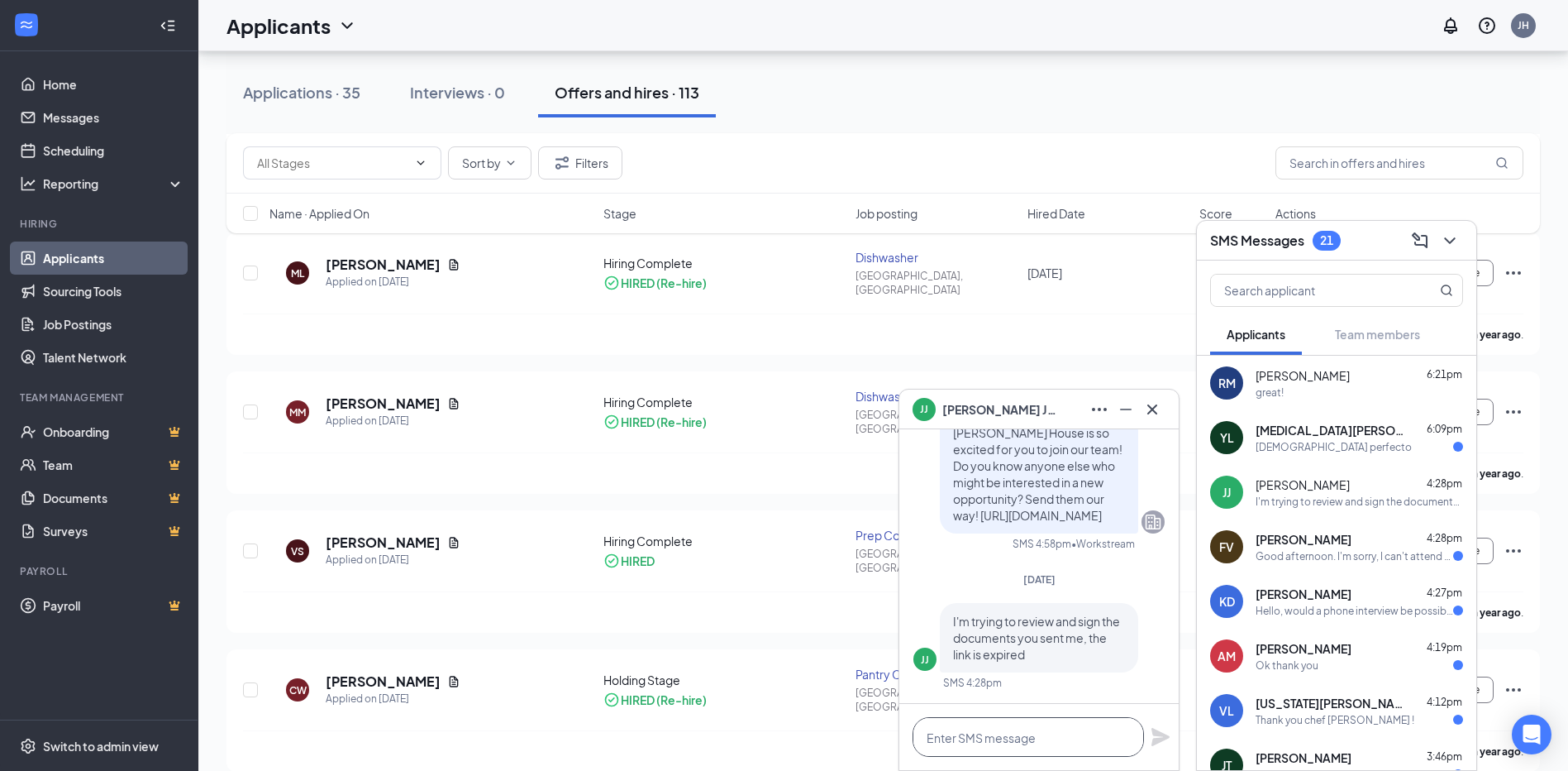
click at [978, 736] on textarea at bounding box center [1028, 736] width 232 height 39
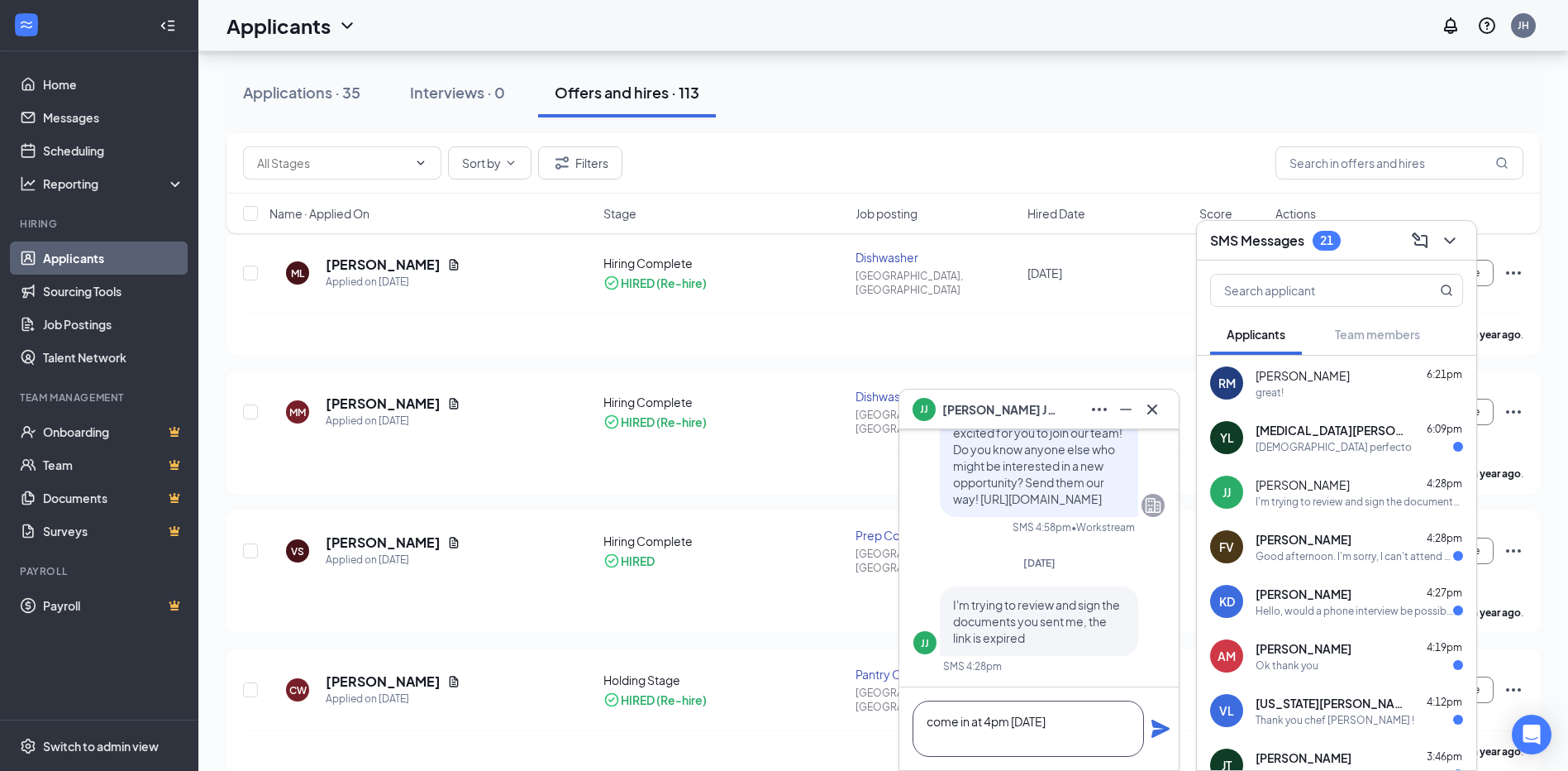
type textarea "come in at 4pm [DATE]"
click at [1155, 730] on icon "Plane" at bounding box center [1161, 728] width 20 height 20
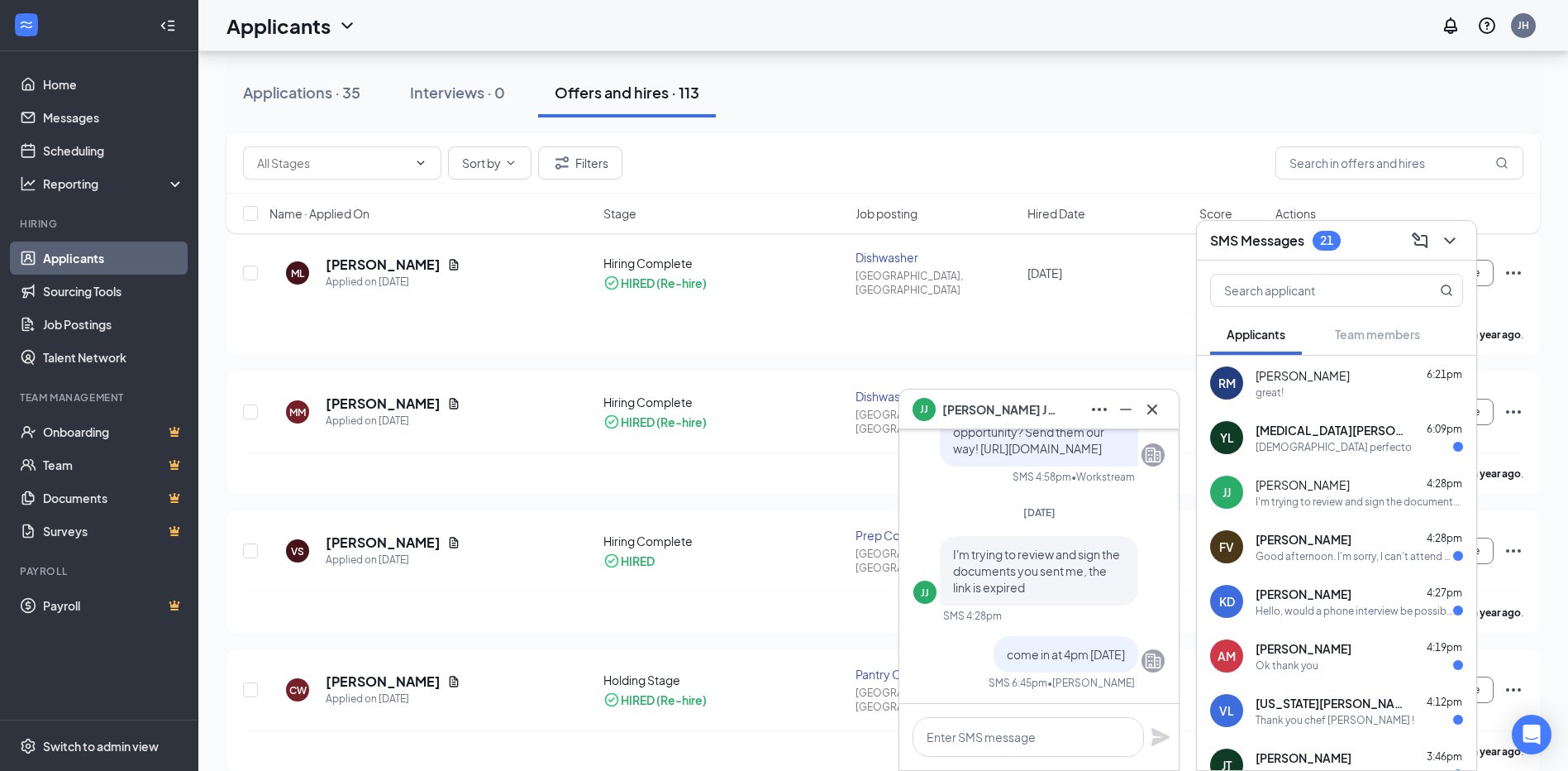
scroll to position [0, 0]
